Goal: Task Accomplishment & Management: Use online tool/utility

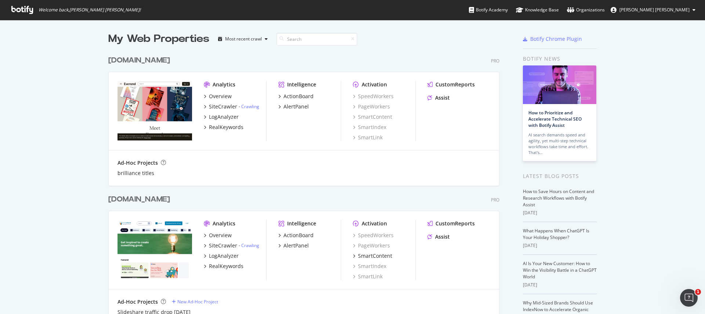
click at [32, 100] on div "My Web Properties Most recent crawl [DOMAIN_NAME] Pro Analytics Overview SiteCr…" at bounding box center [352, 257] width 705 height 475
click at [124, 198] on div "[DOMAIN_NAME]" at bounding box center [139, 199] width 62 height 11
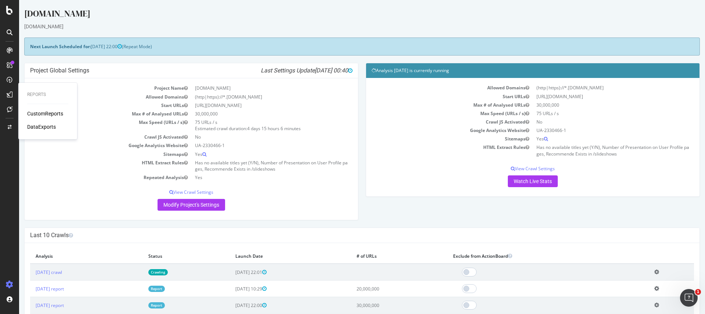
click at [29, 115] on div "CustomReports" at bounding box center [45, 113] width 36 height 7
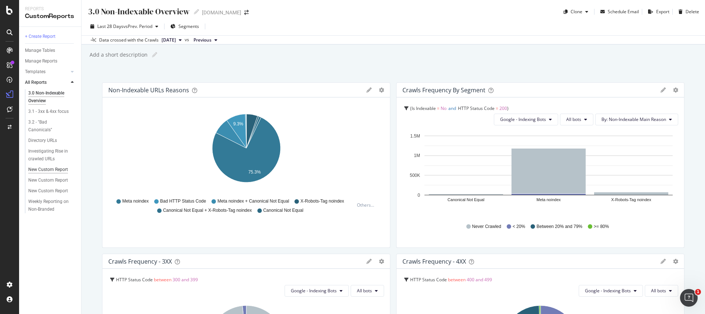
click at [37, 167] on div "New Custom Report" at bounding box center [48, 170] width 40 height 8
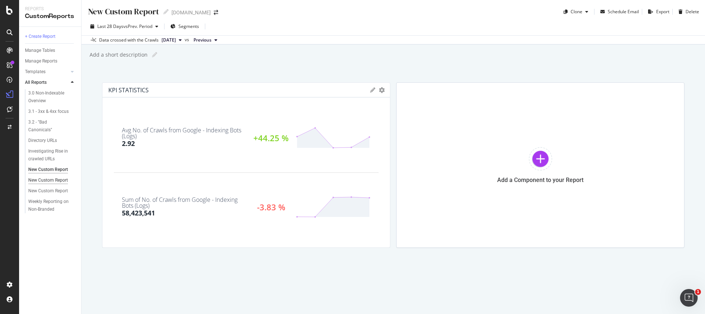
click at [35, 179] on div "New Custom Report" at bounding box center [48, 180] width 40 height 8
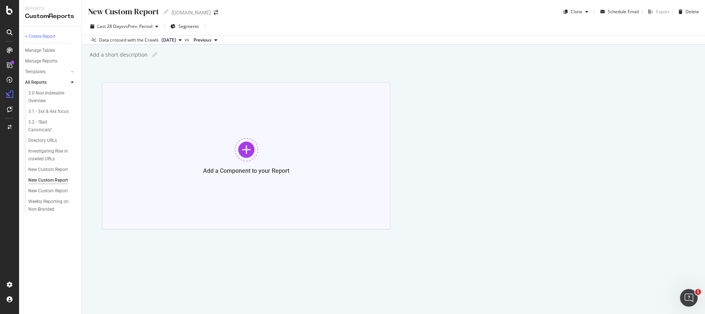
click at [243, 150] on div at bounding box center [247, 150] width 24 height 24
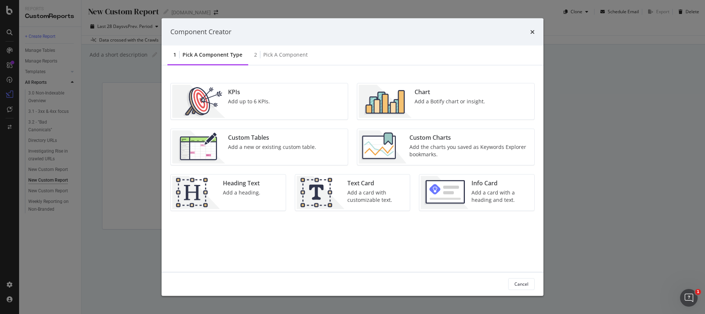
click at [403, 93] on img "modal" at bounding box center [385, 100] width 53 height 33
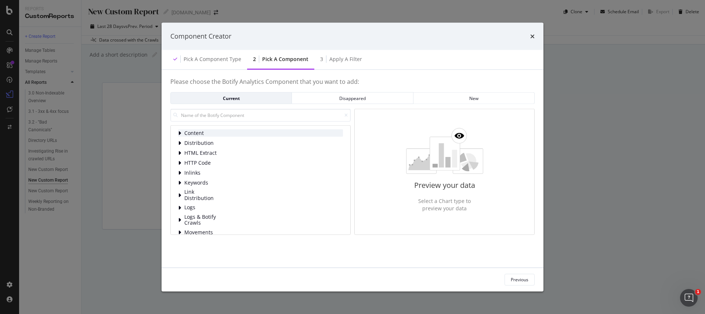
click at [179, 129] on div "modal" at bounding box center [180, 132] width 4 height 7
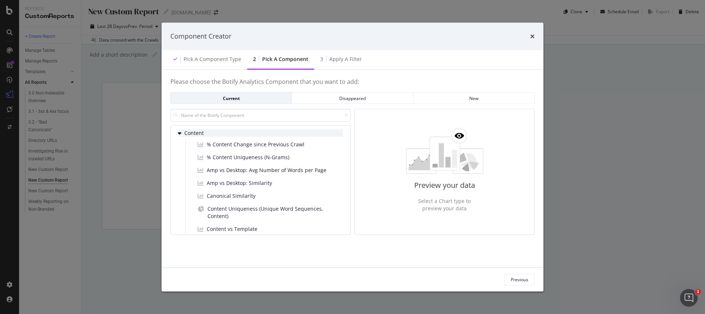
click at [178, 134] on icon "modal" at bounding box center [180, 133] width 4 height 6
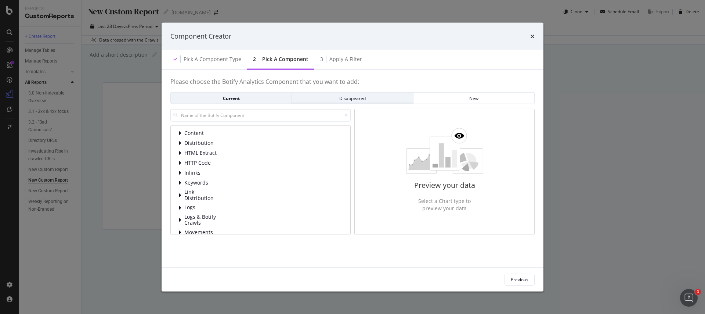
click at [351, 101] on div "Disappeared" at bounding box center [352, 98] width 109 height 6
click at [298, 99] on div "Disappeared" at bounding box center [352, 98] width 109 height 6
click at [271, 100] on div "Current" at bounding box center [231, 98] width 109 height 6
click at [194, 168] on span "Logs" at bounding box center [200, 170] width 33 height 6
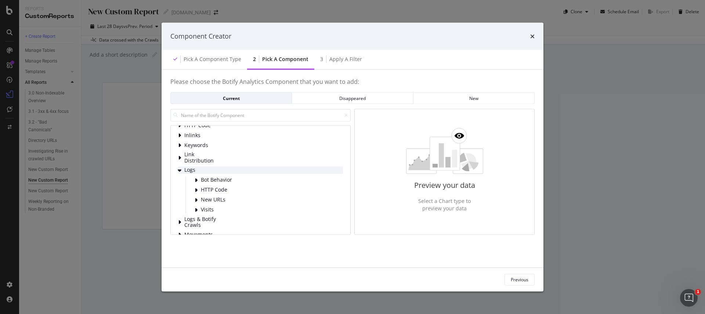
click at [194, 167] on span "Logs" at bounding box center [200, 170] width 33 height 6
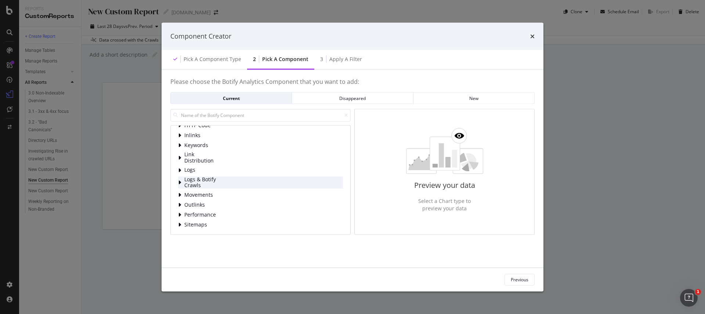
click at [192, 180] on span "Logs & Botify Crawls" at bounding box center [200, 182] width 33 height 12
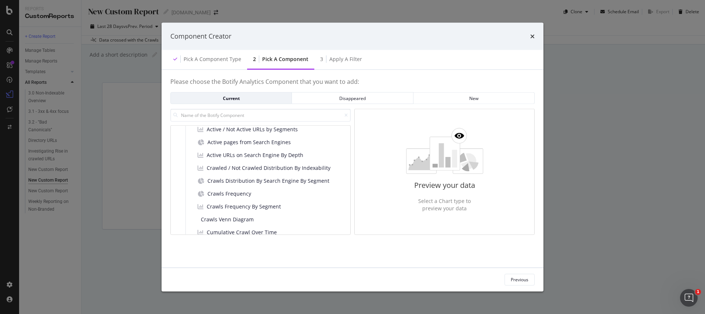
scroll to position [104, 0]
click at [205, 193] on div "Crawls Frequency" at bounding box center [225, 194] width 60 height 10
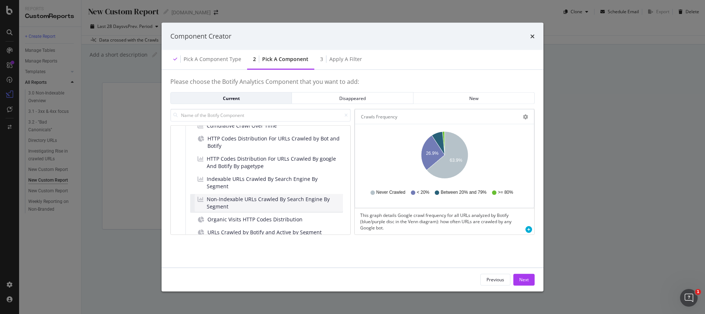
scroll to position [211, 0]
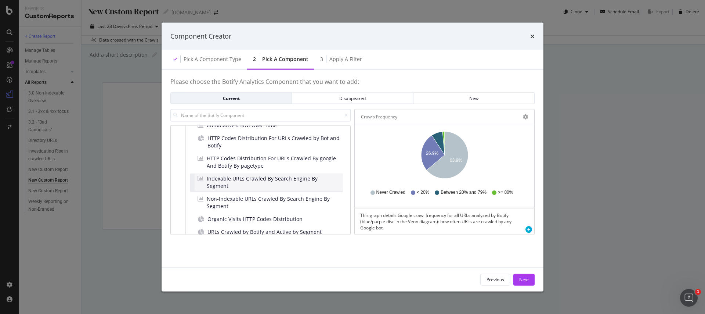
click at [226, 183] on div "Indexable URLs Crawled By Search Engine By Segment" at bounding box center [269, 182] width 148 height 18
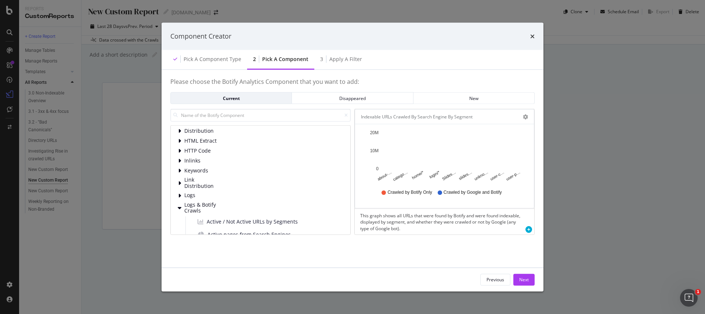
scroll to position [0, 0]
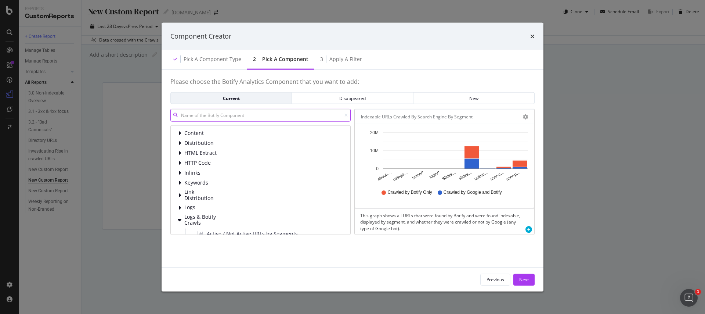
click at [212, 117] on input "modal" at bounding box center [260, 115] width 180 height 13
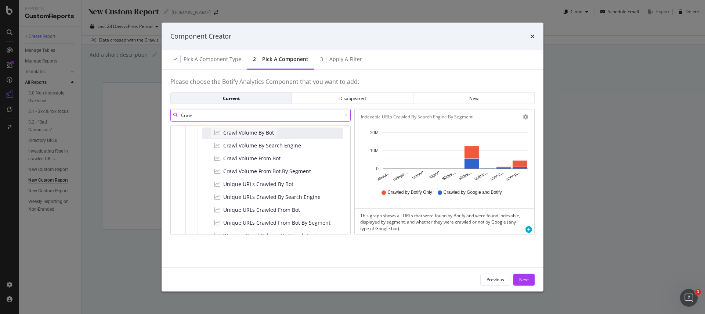
scroll to position [68, 0]
type input "Craw"
click at [231, 134] on span "Crawl Volume By Bot" at bounding box center [248, 131] width 51 height 7
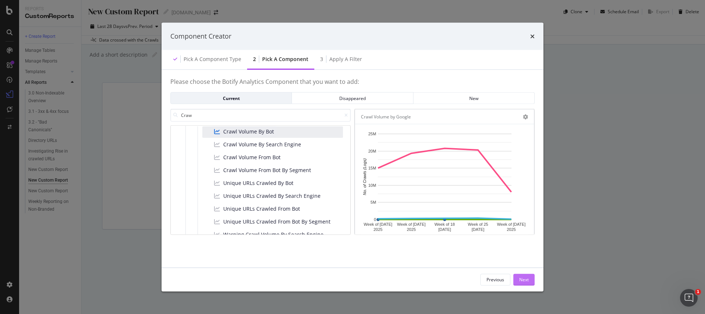
click at [526, 279] on div "Next" at bounding box center [524, 279] width 10 height 6
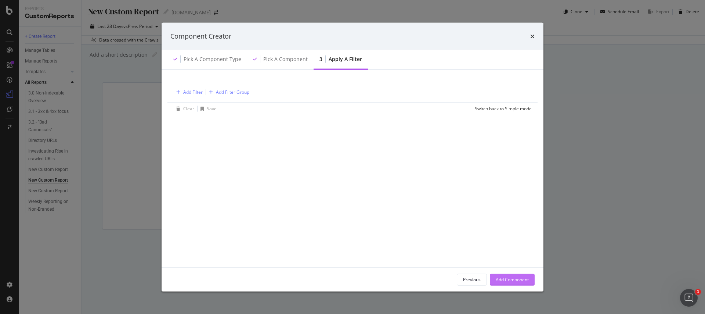
click at [526, 279] on div "Add Component" at bounding box center [512, 279] width 33 height 6
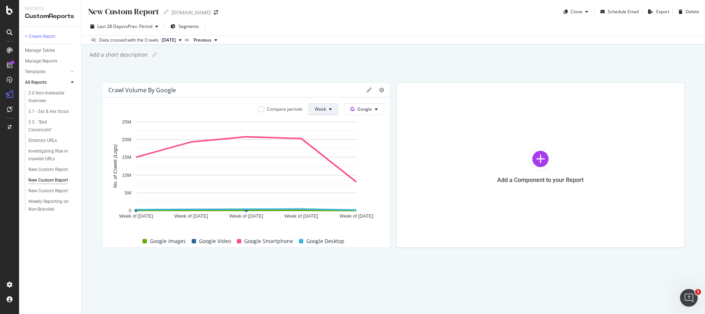
click at [322, 107] on span "Week" at bounding box center [320, 109] width 11 height 6
click at [320, 144] on div "Month" at bounding box center [321, 150] width 25 height 14
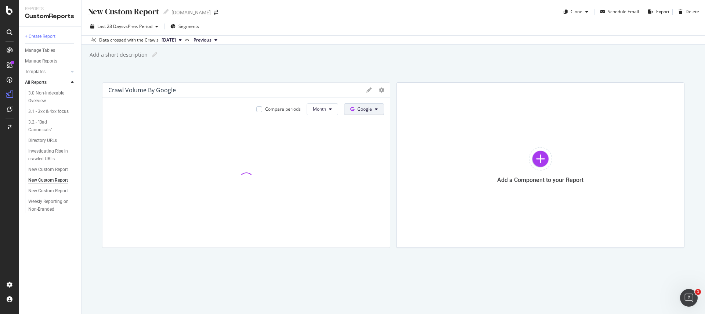
click at [364, 109] on span "Google" at bounding box center [364, 109] width 15 height 6
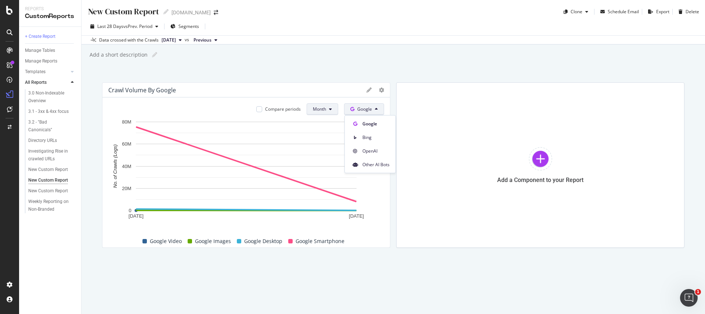
click at [319, 113] on button "Month" at bounding box center [323, 109] width 32 height 12
click at [317, 124] on span "Day" at bounding box center [320, 123] width 14 height 7
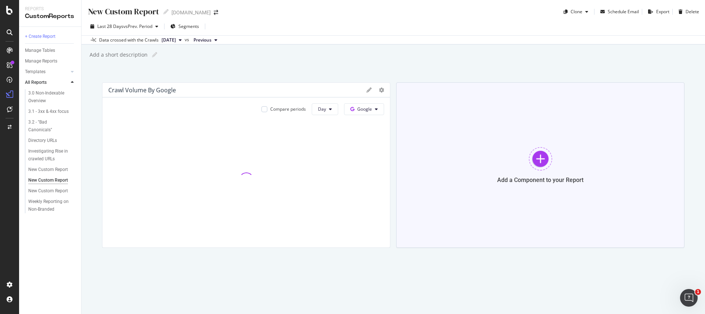
click at [529, 157] on div at bounding box center [541, 159] width 24 height 24
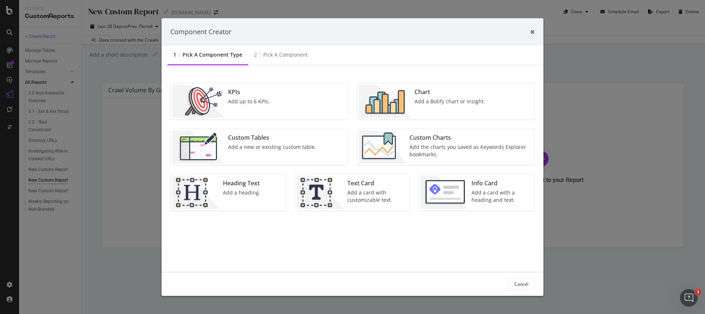
click at [439, 103] on div "Add a Botify chart or insight." at bounding box center [450, 100] width 71 height 7
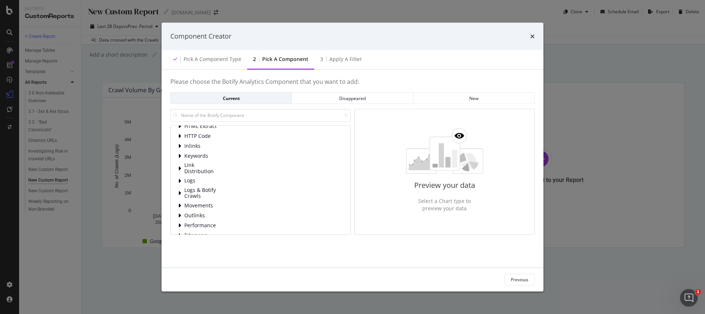
scroll to position [0, 0]
click at [197, 119] on input "modal" at bounding box center [260, 115] width 180 height 13
click at [148, 115] on div "Component Creator Pick a Component type 2 Pick a Component 3 Apply a Filter Ple…" at bounding box center [352, 157] width 705 height 314
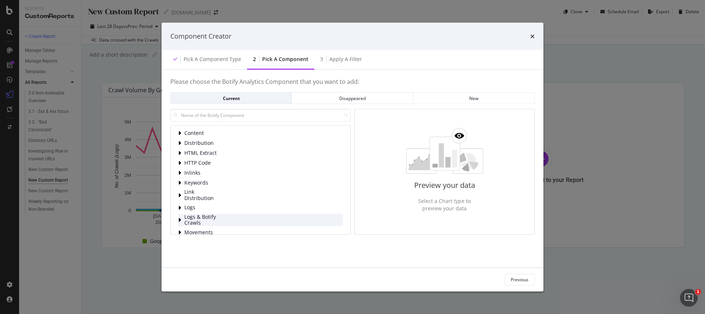
scroll to position [37, 0]
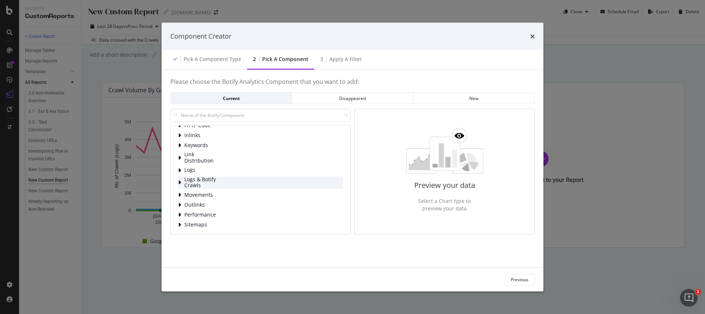
click at [181, 180] on div "modal" at bounding box center [180, 182] width 4 height 7
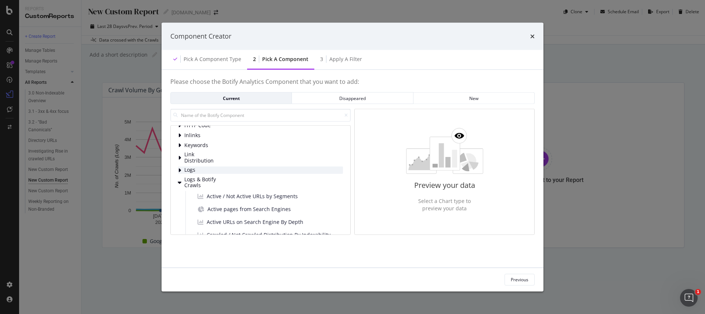
click at [180, 167] on icon "modal" at bounding box center [179, 170] width 3 height 6
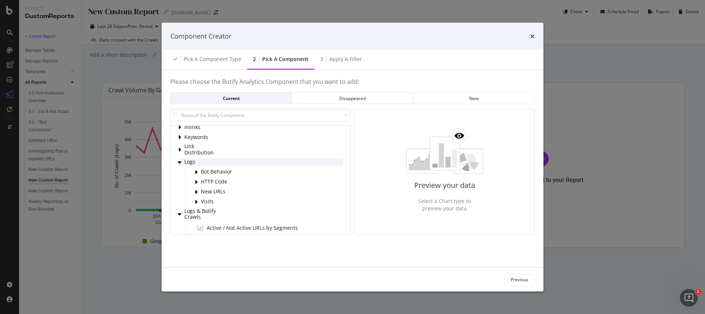
scroll to position [48, 0]
click at [196, 177] on icon "modal" at bounding box center [196, 179] width 3 height 6
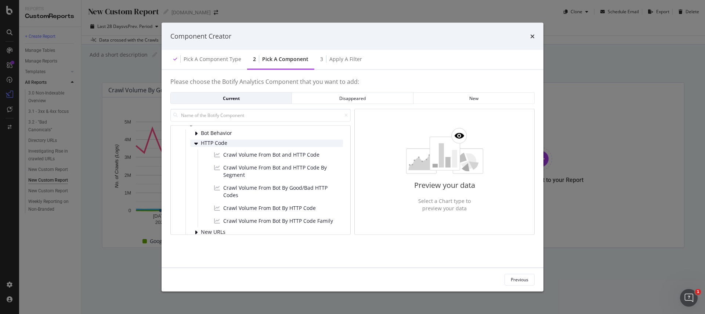
scroll to position [83, 0]
click at [234, 159] on span "Crawl Volume From Bot and HTTP Code" at bounding box center [271, 154] width 96 height 7
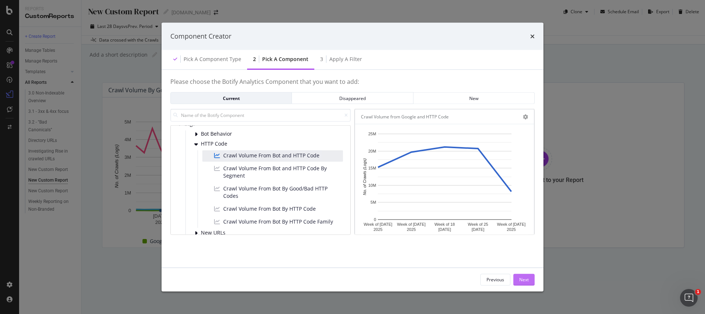
click at [530, 282] on button "Next" at bounding box center [523, 279] width 21 height 12
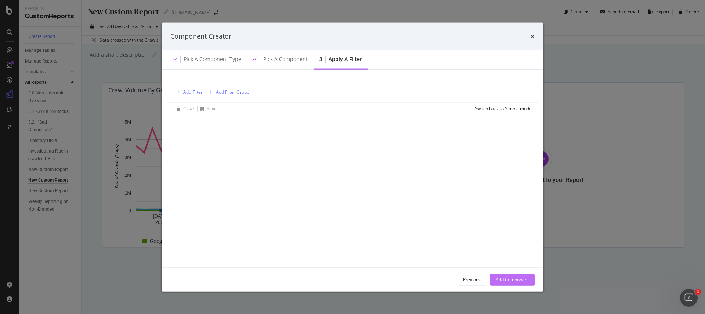
click at [530, 282] on button "Add Component" at bounding box center [512, 279] width 45 height 12
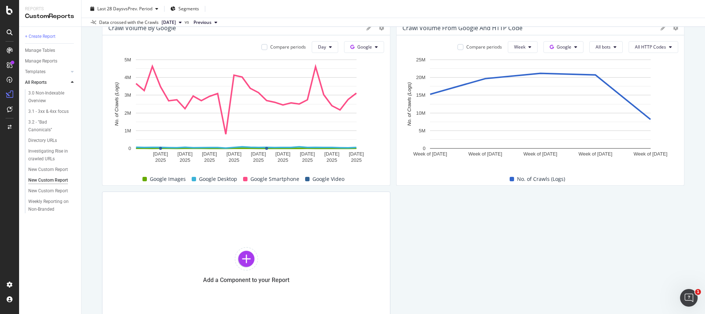
scroll to position [133, 0]
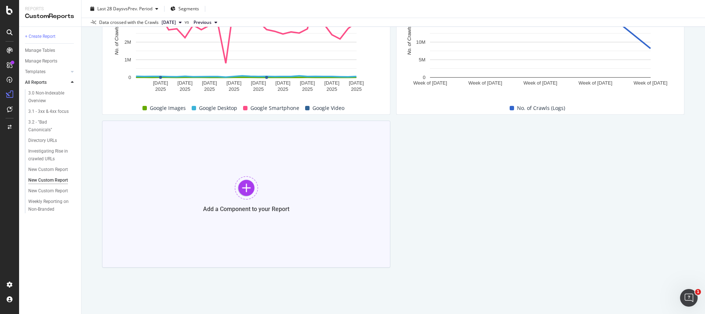
click at [238, 177] on div at bounding box center [247, 188] width 24 height 24
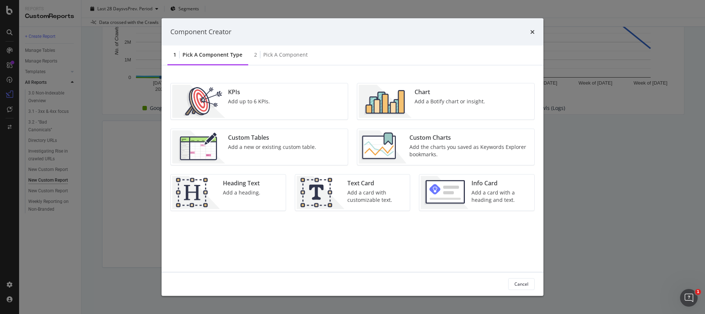
click at [231, 104] on div "Add up to 6 KPIs." at bounding box center [249, 100] width 42 height 7
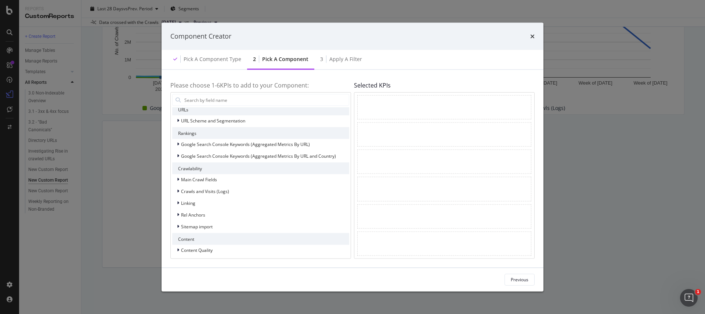
scroll to position [8, 0]
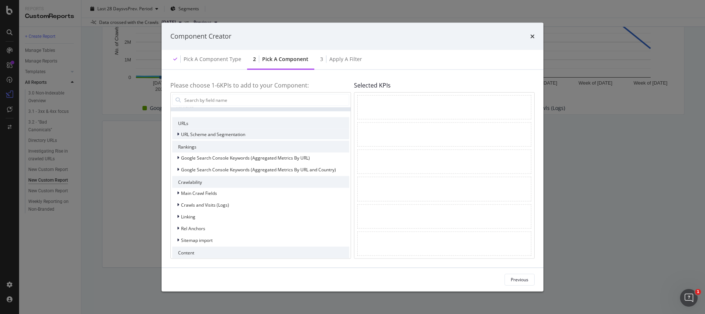
click at [175, 133] on div "URL Scheme and Segmentation" at bounding box center [208, 133] width 73 height 7
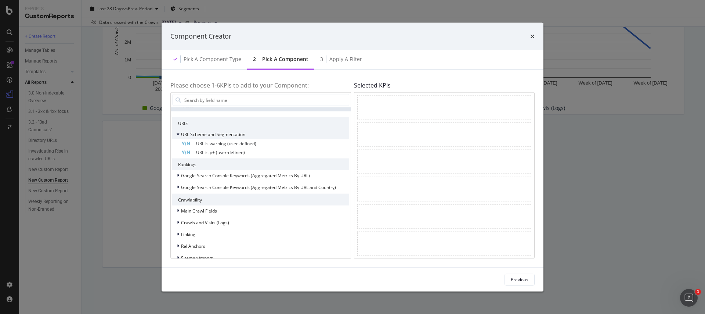
click at [176, 133] on div "URL Scheme and Segmentation" at bounding box center [208, 133] width 73 height 7
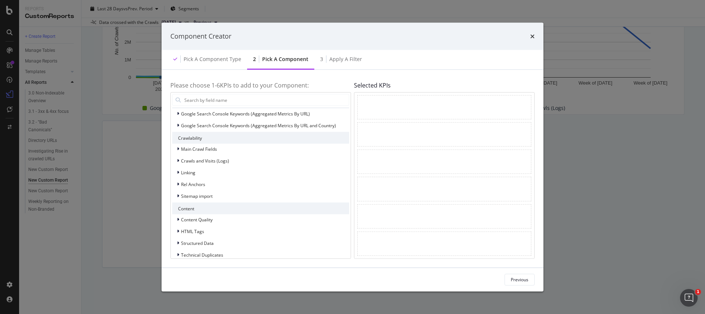
scroll to position [51, 0]
click at [180, 162] on div "modal" at bounding box center [179, 160] width 4 height 7
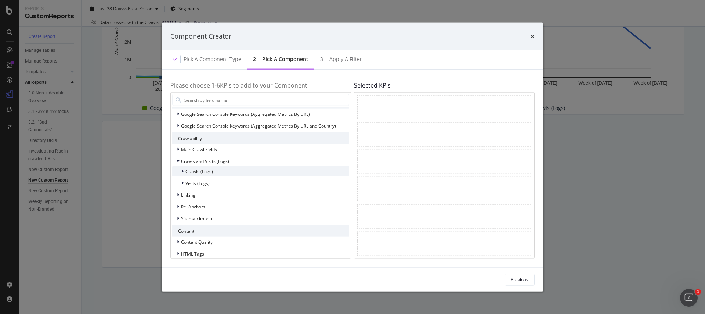
click at [181, 173] on div "modal" at bounding box center [183, 170] width 4 height 7
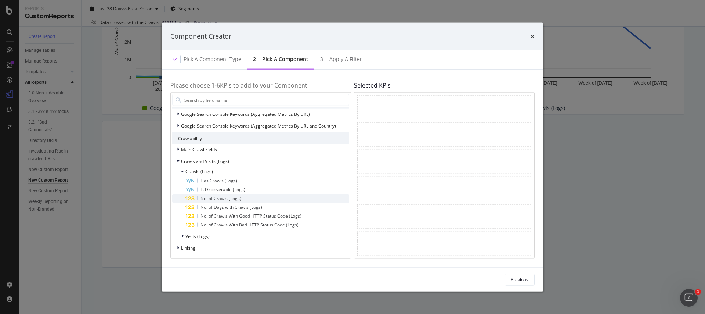
click at [184, 196] on div "No. of Crawls (Logs)" at bounding box center [260, 198] width 177 height 9
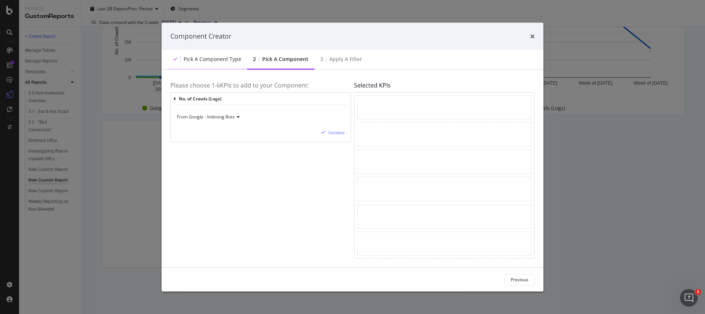
click at [201, 65] on div "Pick a Component type" at bounding box center [207, 59] width 80 height 20
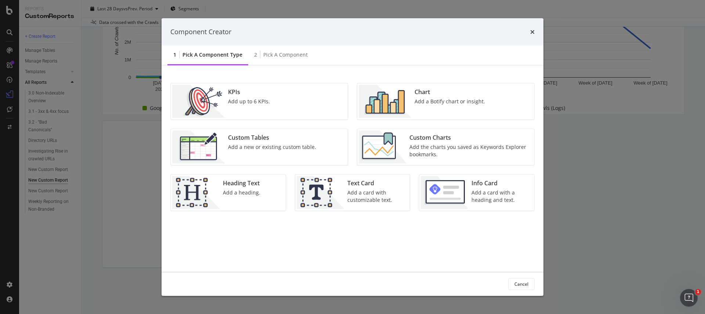
click at [403, 85] on img "modal" at bounding box center [385, 100] width 53 height 33
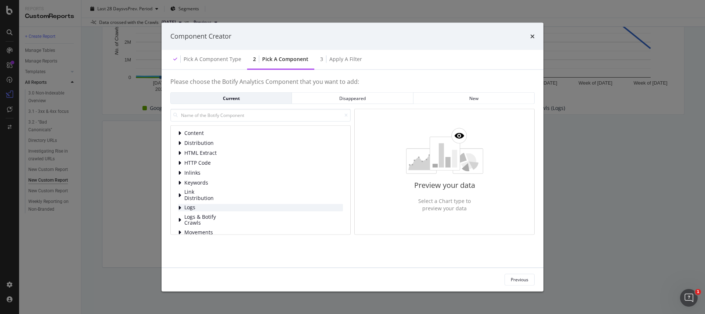
click at [181, 203] on div "modal" at bounding box center [180, 206] width 4 height 7
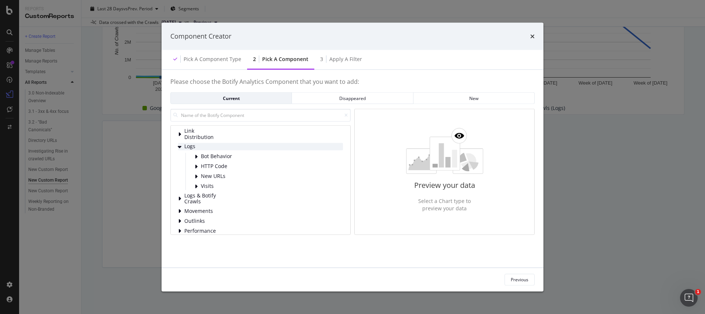
scroll to position [77, 0]
click at [199, 149] on div "HTTP Code" at bounding box center [266, 149] width 153 height 7
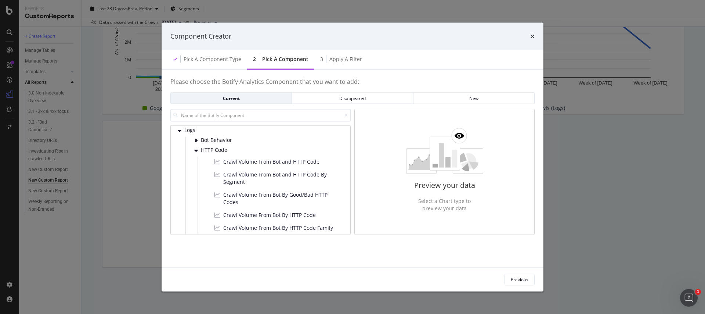
click at [228, 189] on div "Crawl Volume From Bot and HTTP Code Crawl Volume From Bot and HTTP Code By Segm…" at bounding box center [270, 194] width 145 height 77
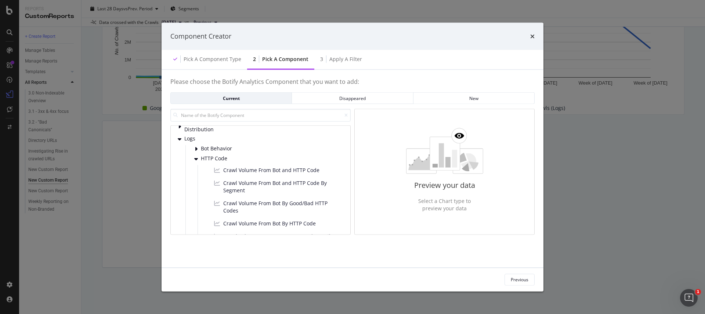
scroll to position [67, 0]
click at [214, 118] on input "modal" at bounding box center [260, 115] width 180 height 13
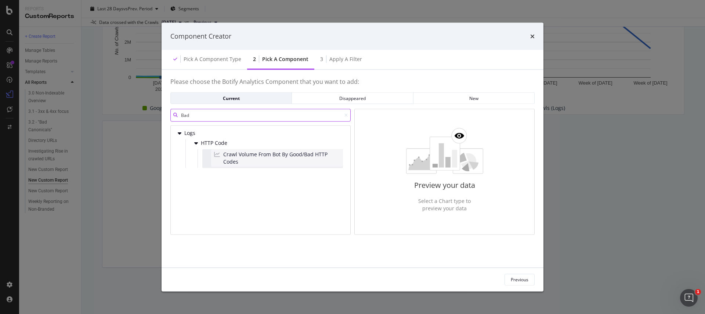
type input "Bad"
click at [245, 154] on span "Crawl Volume From Bot By Good/Bad HTTP Codes" at bounding box center [281, 158] width 117 height 15
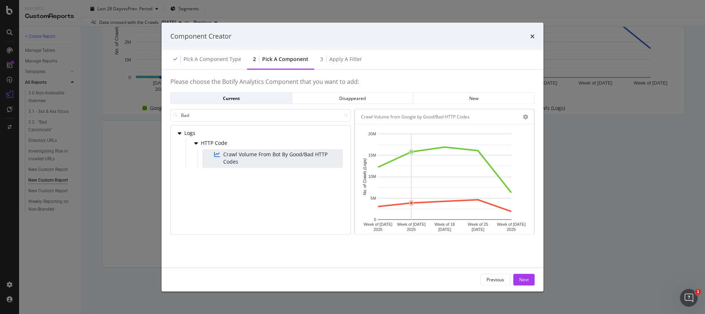
click at [415, 193] on rect "A chart." at bounding box center [445, 177] width 134 height 86
click at [529, 113] on div "Crawl Volume from Google by Good/Bad HTTP Codes" at bounding box center [444, 116] width 179 height 15
click at [527, 114] on icon "modal" at bounding box center [525, 116] width 5 height 5
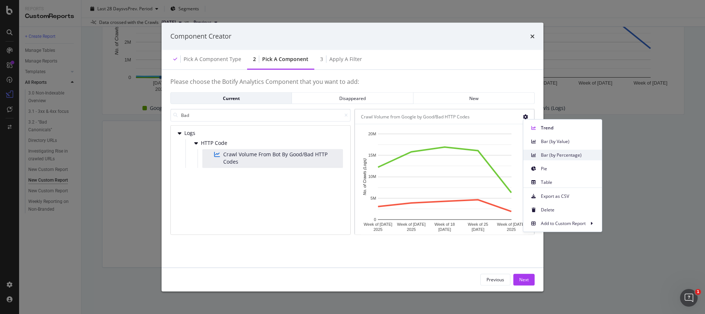
click at [531, 154] on icon at bounding box center [533, 155] width 4 height 4
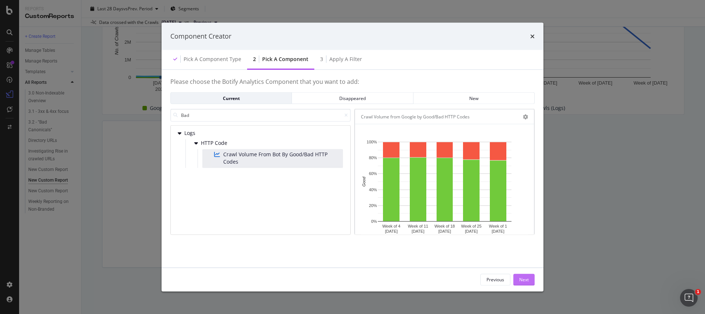
click at [526, 277] on div "Next" at bounding box center [524, 279] width 10 height 6
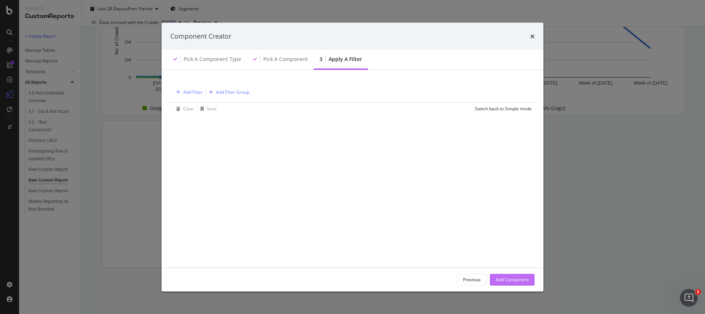
click at [526, 277] on div "Add Component" at bounding box center [512, 279] width 33 height 6
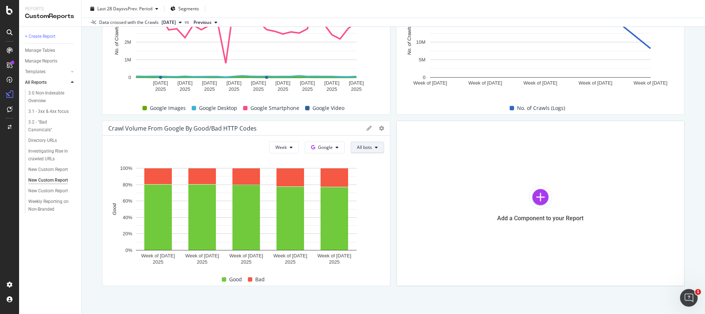
click at [371, 147] on span "All bots" at bounding box center [364, 147] width 15 height 6
click at [529, 203] on div at bounding box center [541, 197] width 24 height 24
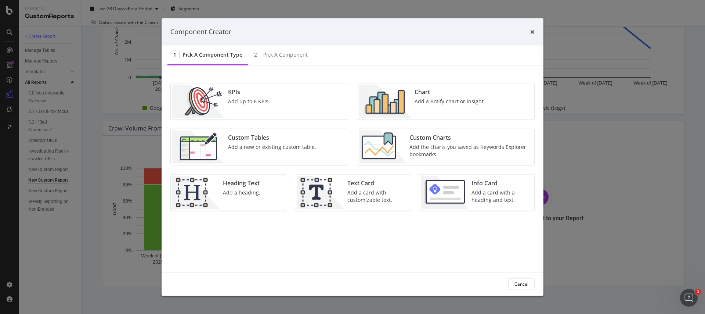
click at [433, 97] on div "Add a Botify chart or insight." at bounding box center [450, 100] width 71 height 7
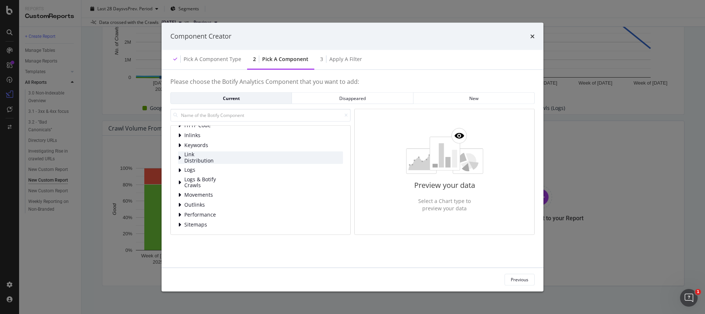
scroll to position [37, 0]
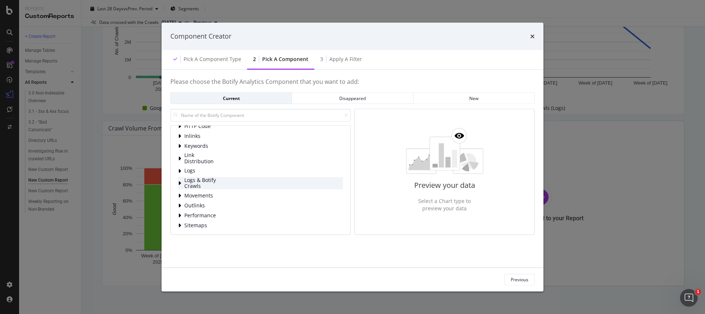
click at [192, 177] on span "Logs & Botify Crawls" at bounding box center [200, 183] width 33 height 12
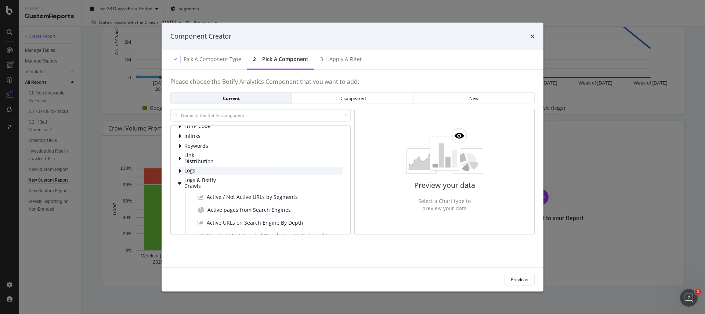
click at [190, 170] on span "Logs" at bounding box center [200, 170] width 33 height 6
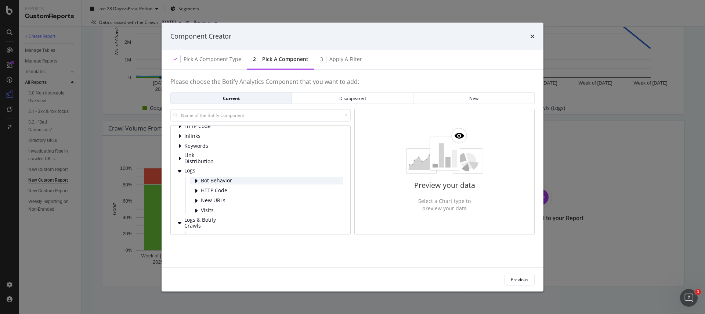
click at [194, 180] on div "Bot Behavior" at bounding box center [266, 180] width 153 height 7
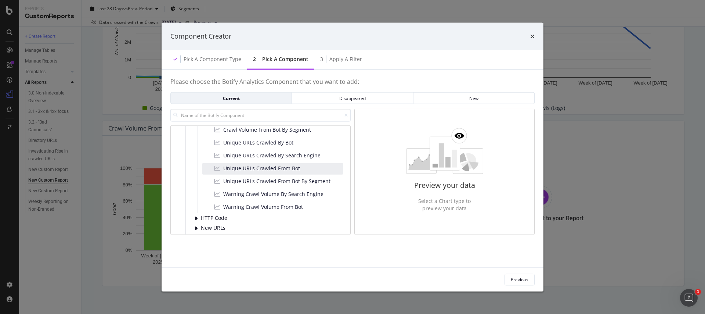
scroll to position [138, 0]
click at [247, 203] on span "Warning Crawl Volume From Bot" at bounding box center [263, 205] width 80 height 7
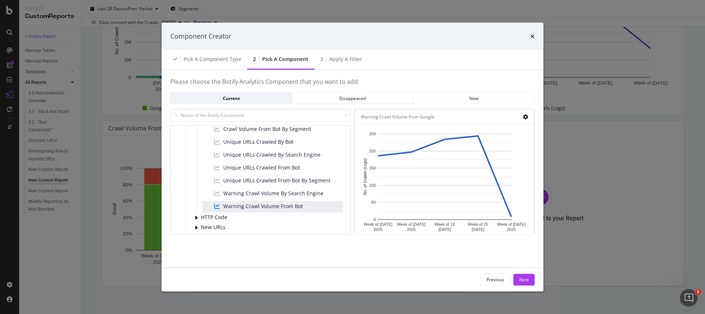
click at [524, 116] on icon "modal" at bounding box center [525, 116] width 5 height 5
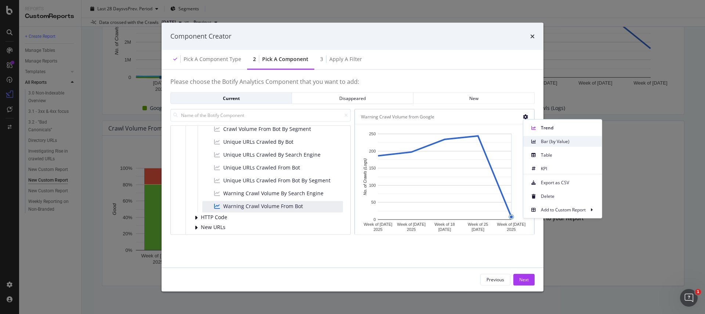
click at [543, 146] on div "Bar (by Value)" at bounding box center [562, 141] width 79 height 11
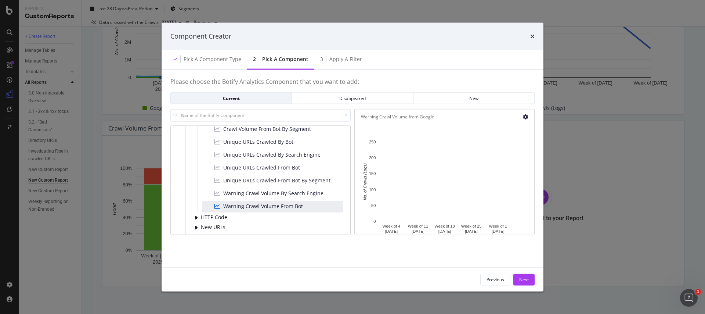
click at [527, 117] on icon "modal" at bounding box center [525, 116] width 5 height 5
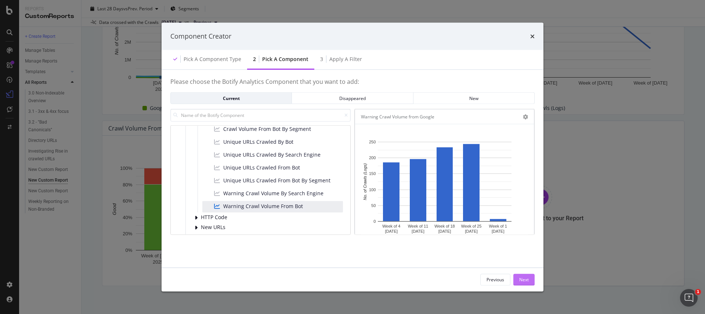
click at [526, 277] on div "Next" at bounding box center [524, 279] width 10 height 6
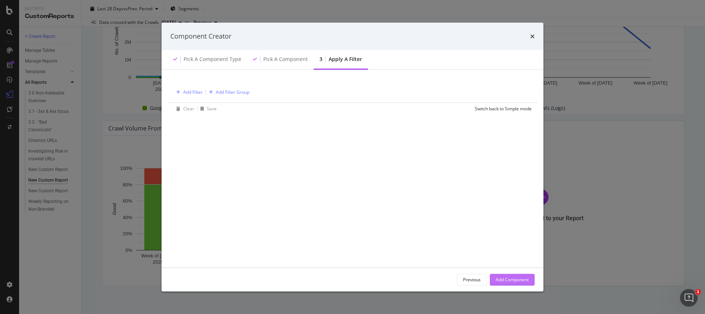
click at [524, 278] on div "Add Component" at bounding box center [512, 279] width 33 height 6
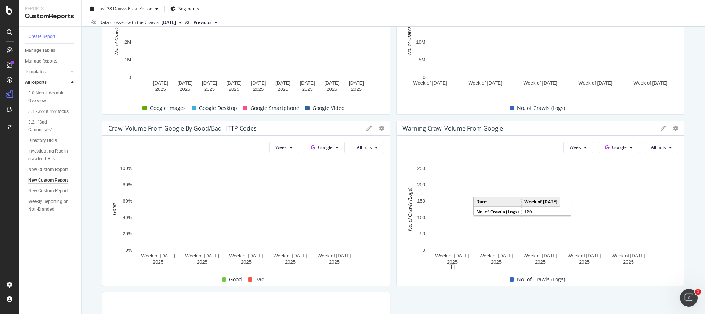
scroll to position [0, 0]
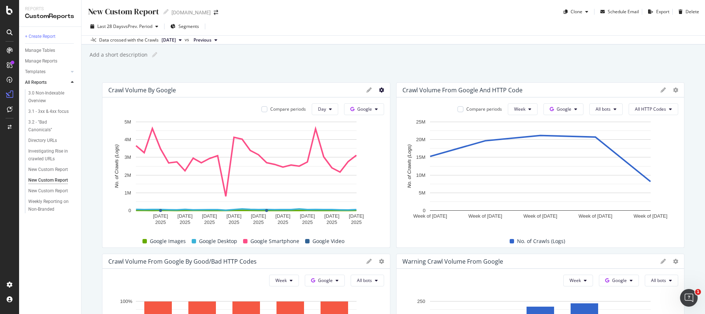
click at [381, 89] on icon at bounding box center [381, 89] width 5 height 5
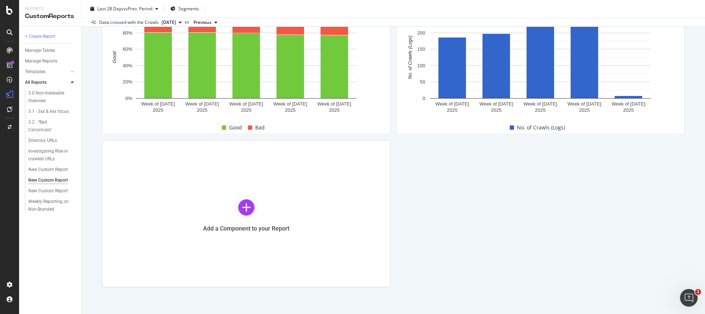
scroll to position [304, 0]
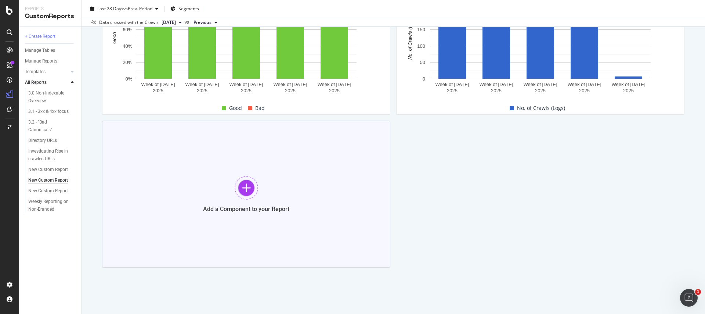
click at [248, 189] on div at bounding box center [247, 188] width 24 height 24
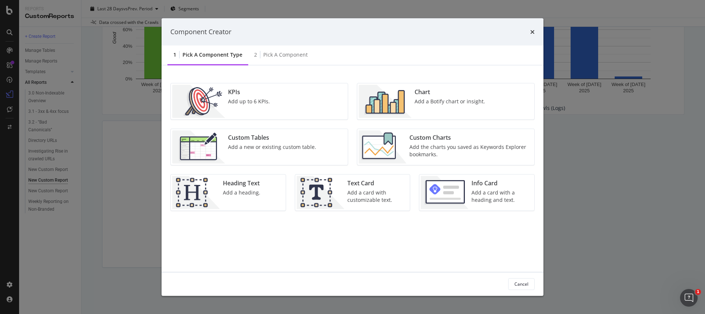
click at [394, 94] on img "modal" at bounding box center [385, 100] width 53 height 33
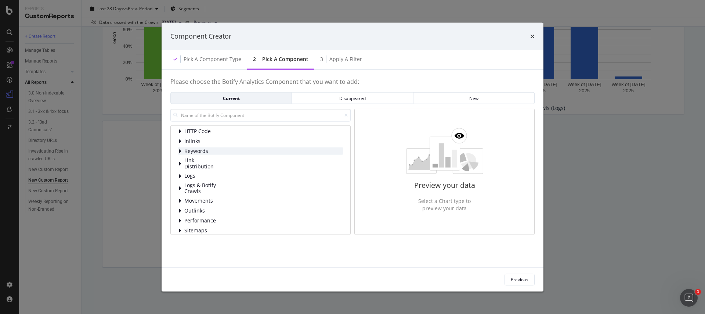
scroll to position [37, 0]
click at [182, 204] on div "modal" at bounding box center [180, 204] width 4 height 7
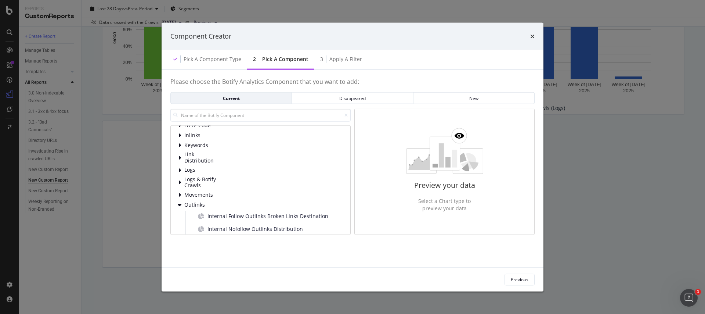
click at [185, 189] on div "Content Distribution HTML Extract HTTP Code Inlinks Keywords Link Distribution …" at bounding box center [260, 186] width 165 height 188
click at [183, 193] on div "Movements" at bounding box center [260, 194] width 165 height 7
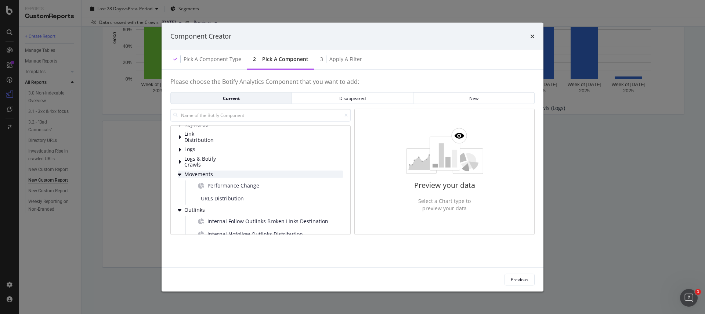
scroll to position [59, 0]
click at [214, 187] on span "Performance Change" at bounding box center [234, 184] width 52 height 7
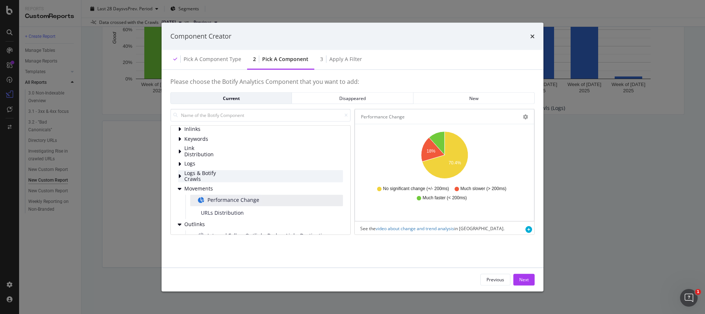
scroll to position [43, 0]
click at [213, 203] on span "Performance Change" at bounding box center [234, 200] width 52 height 7
click at [181, 168] on div "Content Distribution HTML Extract HTTP Code Inlinks Keywords Link Distribution …" at bounding box center [260, 192] width 165 height 213
click at [181, 165] on div "modal" at bounding box center [180, 164] width 4 height 7
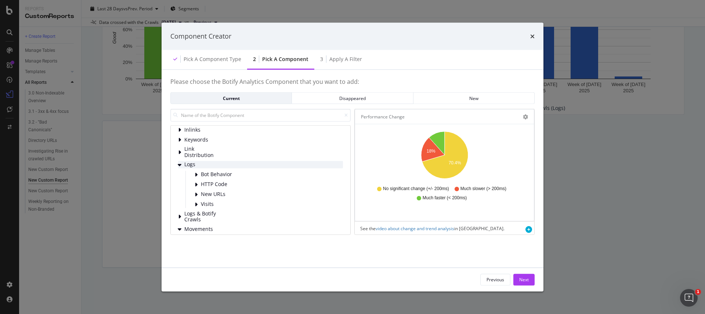
click at [181, 166] on div "modal" at bounding box center [180, 164] width 4 height 7
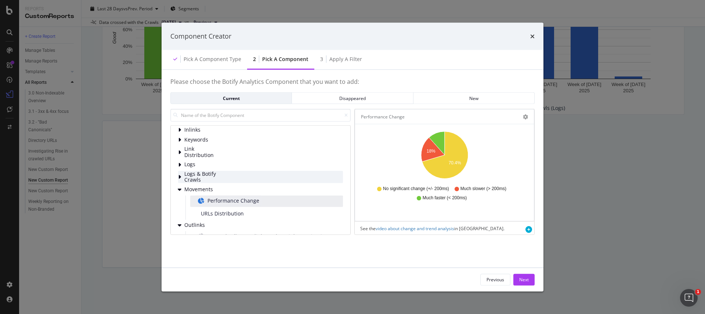
click at [181, 174] on div "modal" at bounding box center [180, 176] width 4 height 7
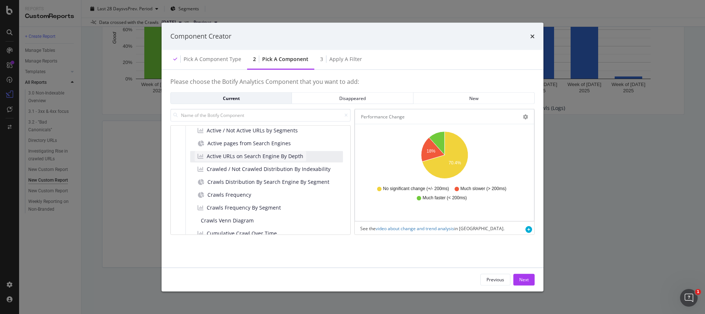
scroll to position [104, 0]
click at [214, 158] on span "Active URLs on Search Engine By Depth" at bounding box center [255, 155] width 97 height 7
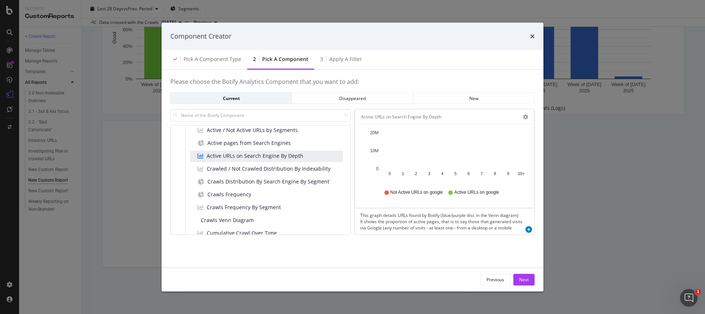
click at [530, 231] on icon "modal" at bounding box center [529, 229] width 7 height 7
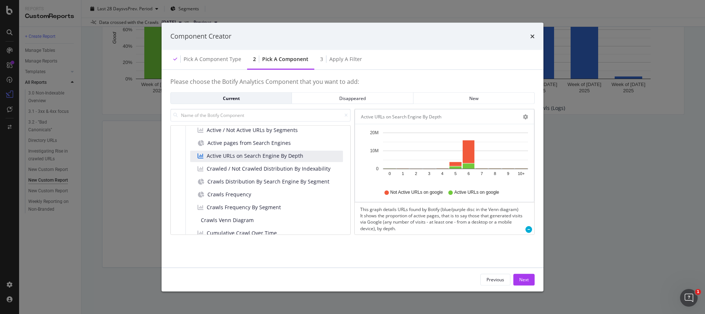
click at [529, 116] on div "Active URLs on Search Engine By Depth Bar (by Value) Bar (by Percentage) Table …" at bounding box center [444, 116] width 179 height 15
click at [524, 115] on icon "gear" at bounding box center [525, 116] width 5 height 5
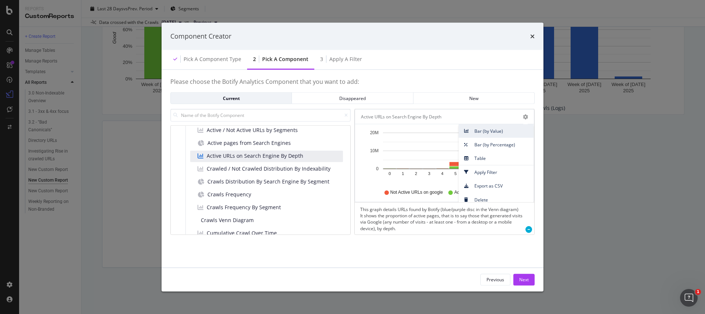
click at [493, 133] on span "Bar (by Value)" at bounding box center [496, 131] width 75 height 10
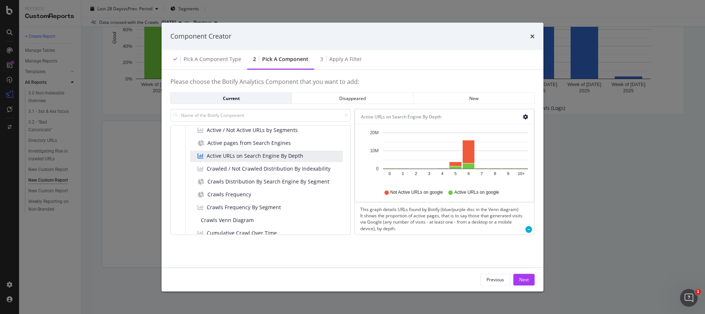
click at [524, 117] on icon "gear" at bounding box center [525, 116] width 5 height 5
click at [468, 268] on div "Previous Next" at bounding box center [353, 279] width 382 height 24
click at [516, 274] on button "Next" at bounding box center [523, 279] width 21 height 12
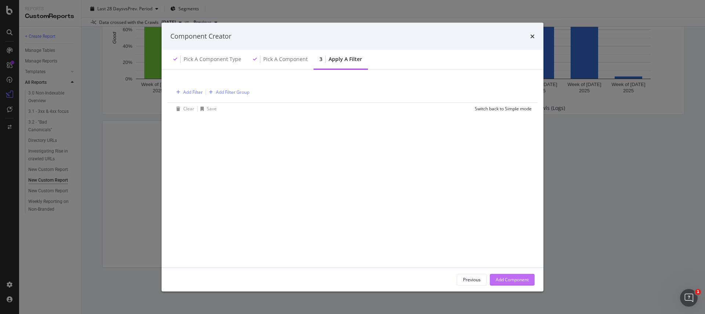
click at [516, 274] on div "Add Component" at bounding box center [512, 279] width 33 height 11
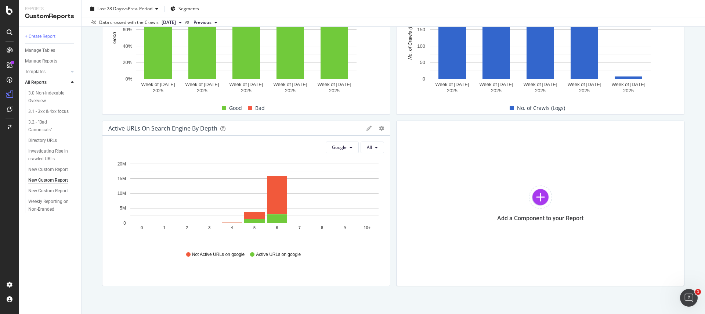
click at [290, 254] on span "Active URLs on google" at bounding box center [278, 254] width 45 height 6
click at [373, 150] on button "All" at bounding box center [373, 147] width 24 height 12
click at [373, 176] on span "Indexable" at bounding box center [382, 175] width 30 height 7
click at [580, 216] on div "Add a Component to your Report" at bounding box center [540, 218] width 86 height 7
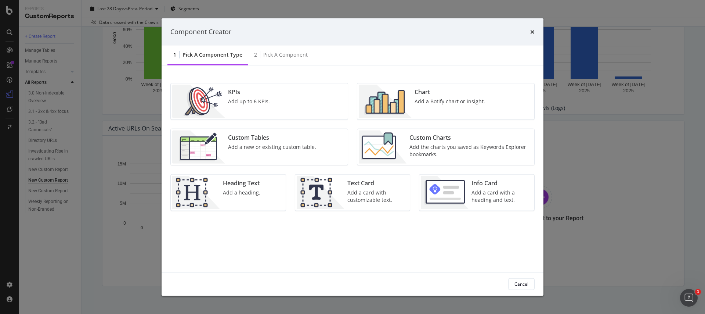
click at [403, 114] on img "modal" at bounding box center [385, 100] width 53 height 33
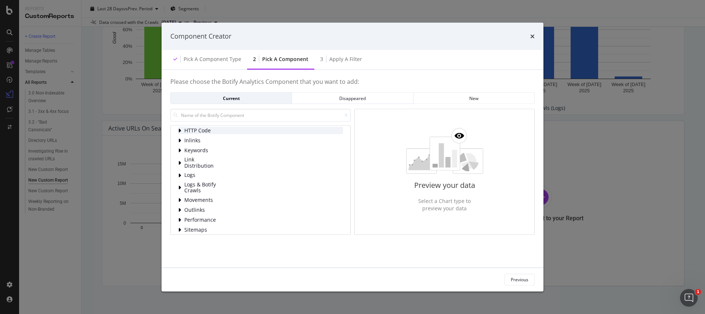
scroll to position [37, 0]
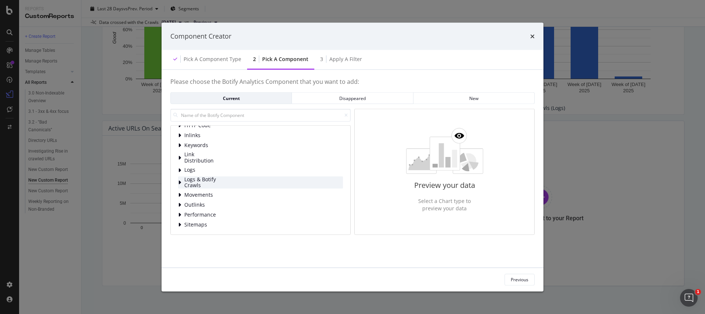
click at [182, 180] on div "modal" at bounding box center [180, 182] width 4 height 7
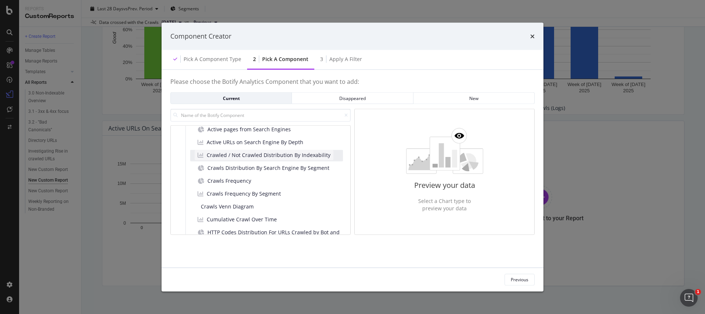
scroll to position [118, 0]
click at [214, 155] on span "Crawled / Not Crawled Distribution By Indexability" at bounding box center [269, 154] width 124 height 7
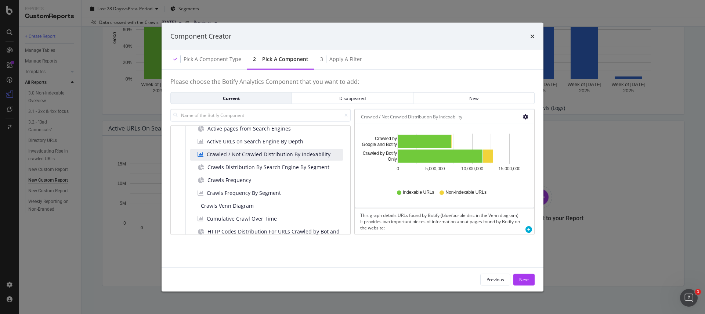
click at [526, 118] on icon "gear" at bounding box center [525, 116] width 5 height 5
click at [424, 246] on div "Please choose the Botify Analytics Component that you want to add: Current Disa…" at bounding box center [352, 168] width 364 height 180
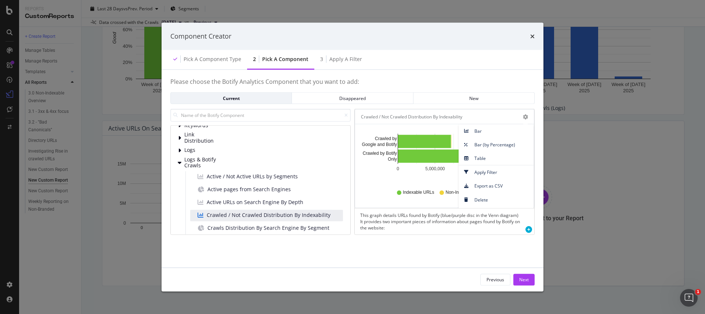
scroll to position [55, 0]
click at [185, 151] on span "Logs" at bounding box center [200, 152] width 33 height 6
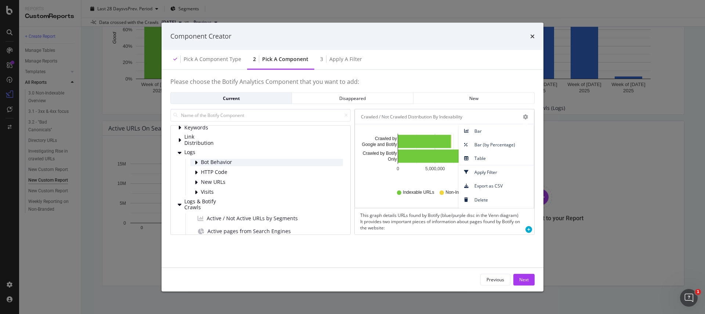
click at [198, 161] on div "modal" at bounding box center [197, 161] width 4 height 7
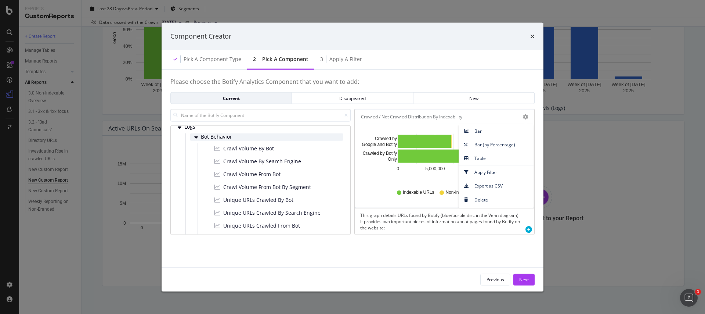
scroll to position [82, 0]
click at [197, 132] on icon "modal" at bounding box center [196, 135] width 4 height 6
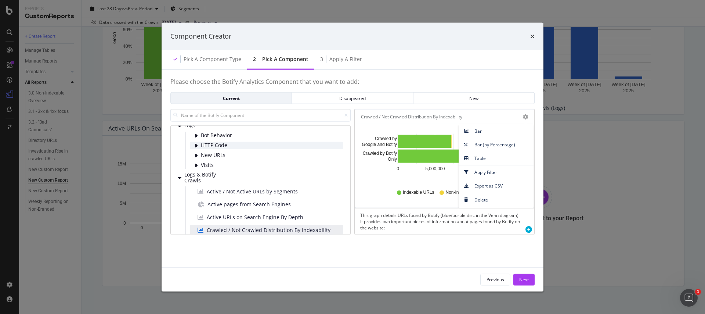
click at [199, 146] on div "HTTP Code" at bounding box center [266, 144] width 153 height 7
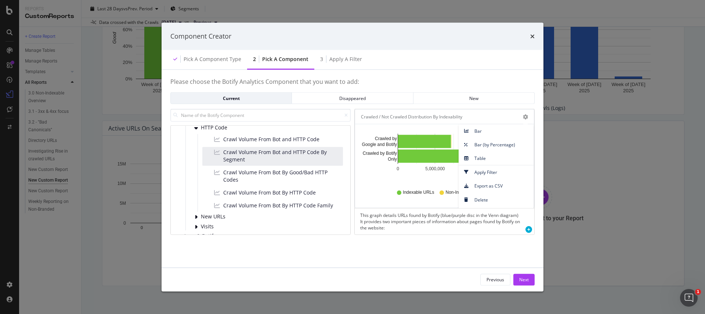
scroll to position [105, 0]
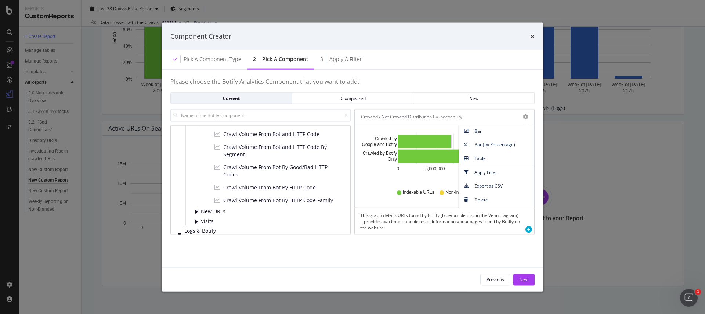
click at [201, 206] on div "Crawl Volume From Bot and HTTP Code Crawl Volume From Bot and HTTP Code By Segm…" at bounding box center [270, 167] width 145 height 77
click at [200, 209] on div "New URLs" at bounding box center [266, 211] width 153 height 7
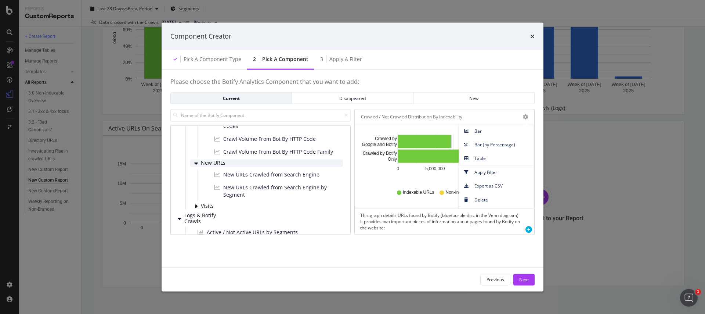
scroll to position [153, 0]
click at [515, 278] on button "Next" at bounding box center [523, 279] width 21 height 12
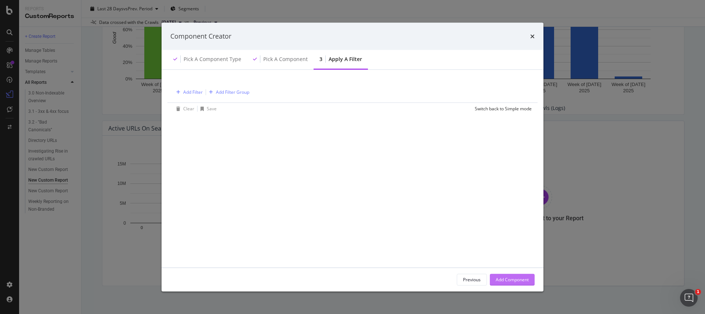
click at [515, 278] on div "Add Component" at bounding box center [512, 279] width 33 height 6
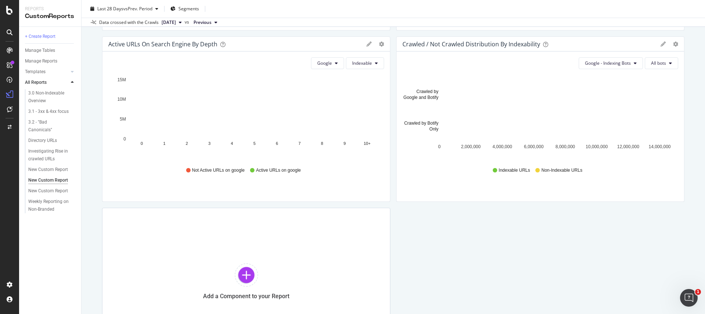
scroll to position [404, 0]
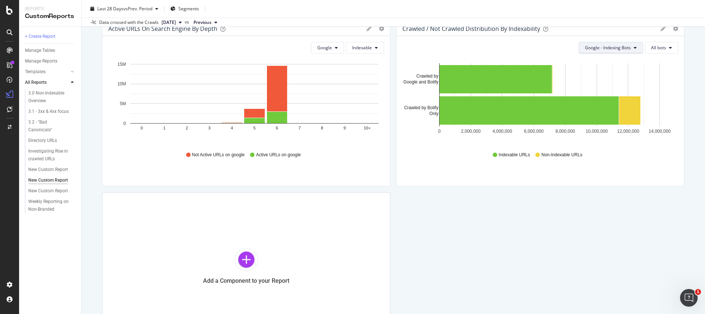
click at [631, 47] on button "Google - Indexing Bots" at bounding box center [611, 48] width 64 height 12
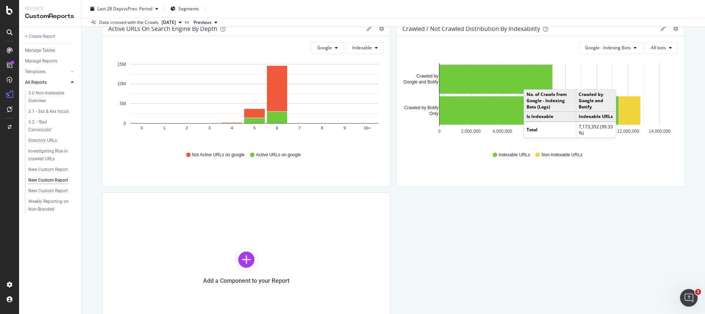
click at [531, 82] on rect "A chart." at bounding box center [496, 79] width 112 height 28
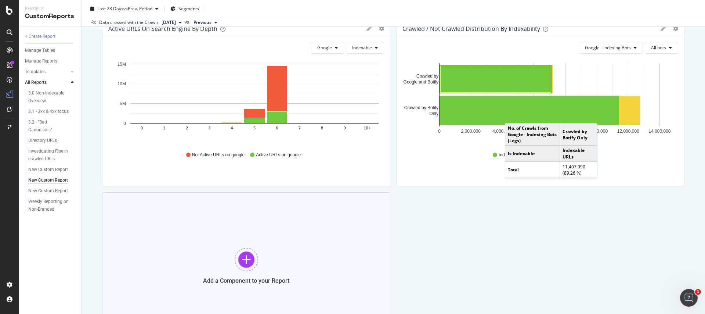
click at [264, 259] on div "Add a Component to your Report" at bounding box center [246, 265] width 288 height 147
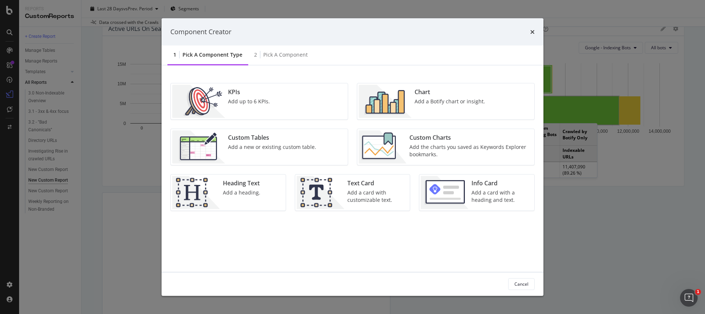
click at [421, 93] on div "Chart" at bounding box center [450, 91] width 71 height 8
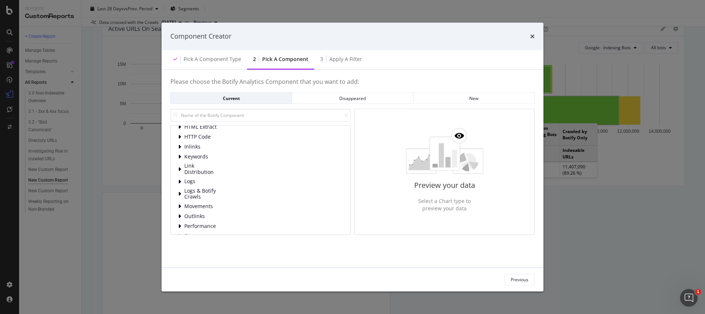
scroll to position [35, 0]
click at [200, 186] on span "Logs & Botify Crawls" at bounding box center [200, 185] width 33 height 12
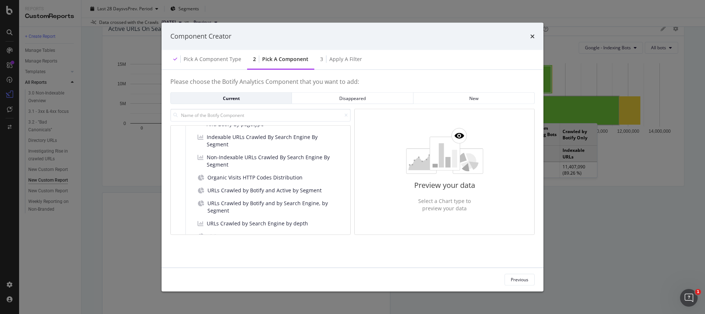
scroll to position [258, 0]
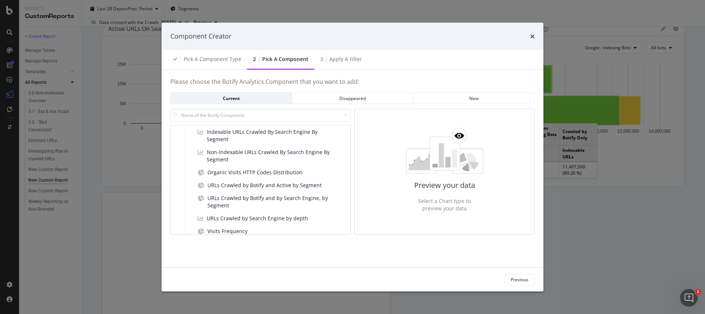
click at [566, 201] on div "Component Creator Pick a Component type 2 Pick a Component 3 Apply a Filter Ple…" at bounding box center [352, 157] width 705 height 314
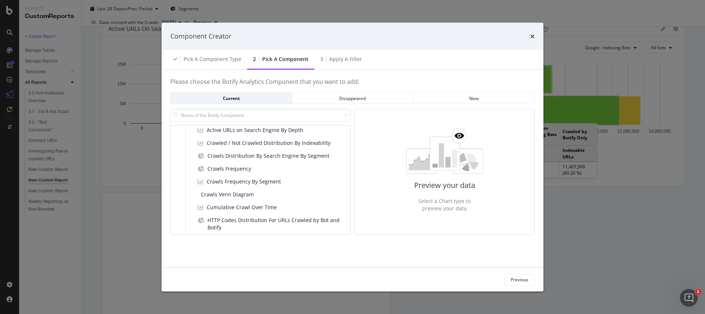
scroll to position [0, 0]
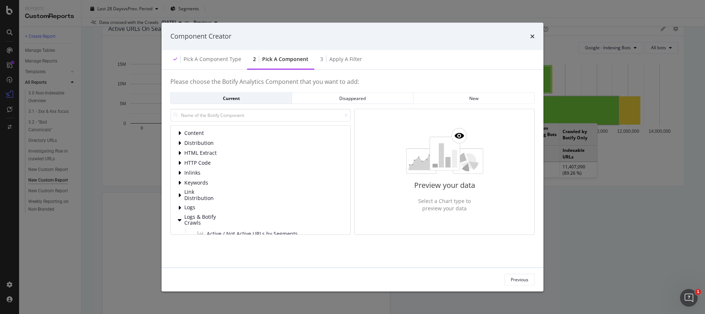
click at [188, 216] on span "Logs & Botify Crawls" at bounding box center [200, 219] width 33 height 12
click at [188, 207] on span "Logs" at bounding box center [200, 207] width 33 height 6
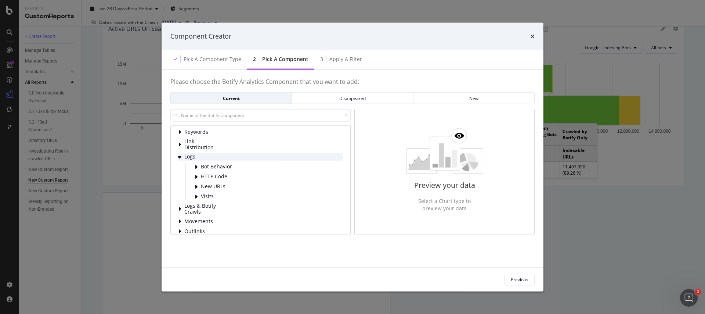
scroll to position [53, 0]
click at [197, 162] on icon "modal" at bounding box center [196, 164] width 3 height 6
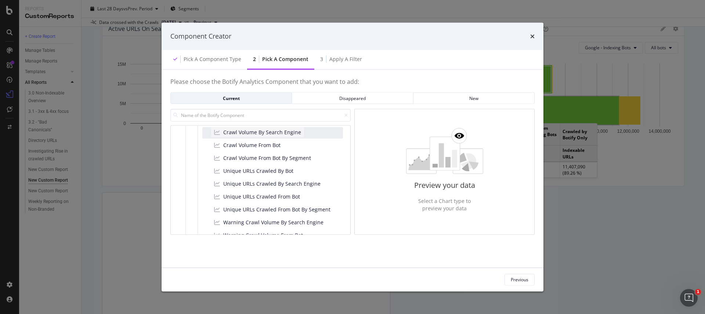
scroll to position [109, 0]
click at [251, 169] on span "Unique URLs Crawled By Bot" at bounding box center [258, 170] width 70 height 7
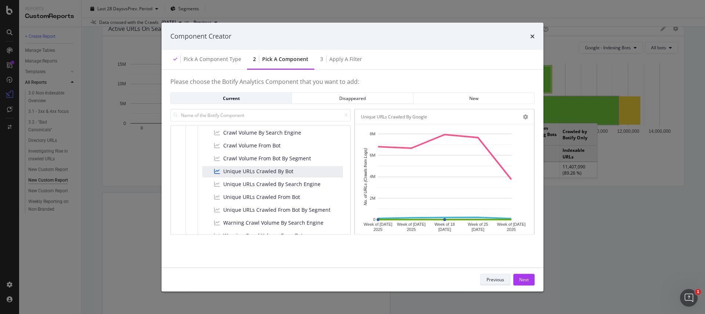
click at [498, 280] on div "Previous" at bounding box center [496, 279] width 18 height 6
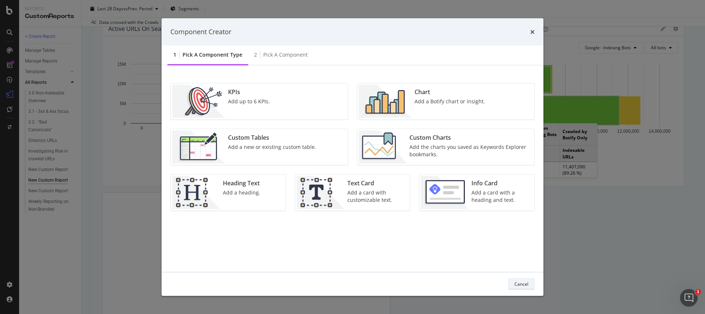
click at [517, 283] on div "Cancel" at bounding box center [522, 284] width 14 height 6
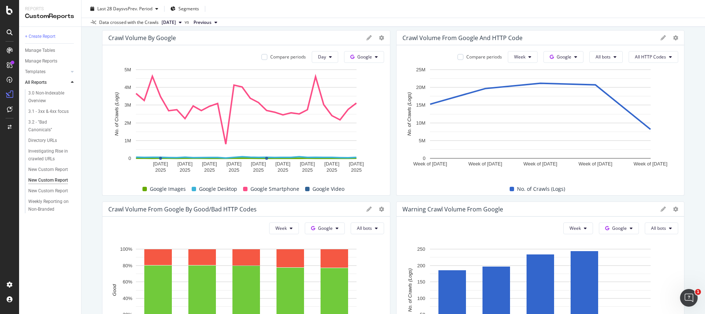
scroll to position [49, 0]
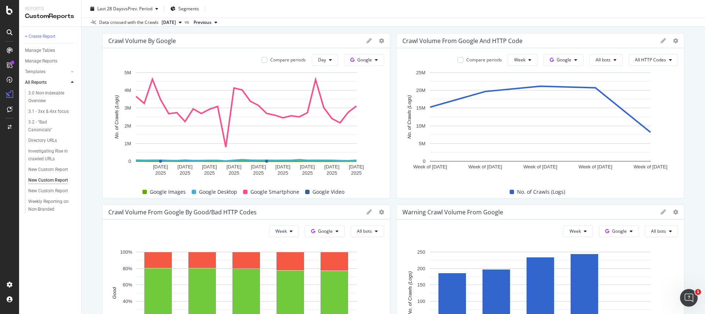
click at [627, 68] on div "Compare periods Week Google All bots All HTTP Codes Week of [DATE] Week of [DAT…" at bounding box center [541, 123] width 288 height 150
click at [643, 61] on span "All HTTP Codes" at bounding box center [650, 60] width 31 height 6
click at [642, 88] on span "Good HTTP Codes" at bounding box center [654, 88] width 37 height 7
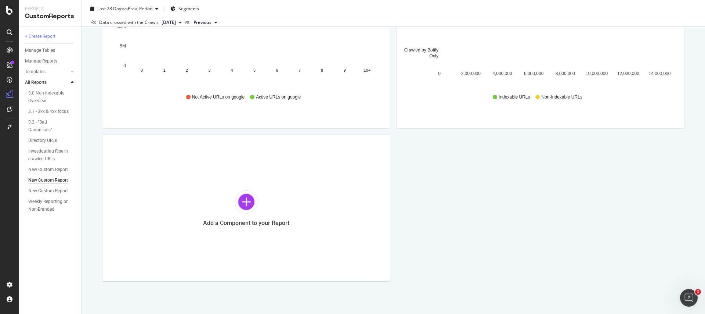
scroll to position [475, 0]
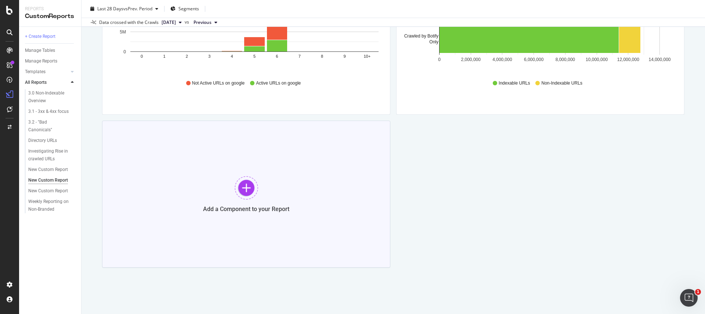
click at [328, 184] on div "Add a Component to your Report" at bounding box center [246, 193] width 288 height 147
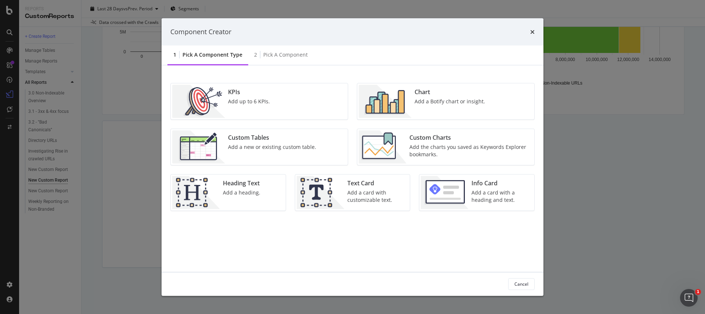
click at [433, 115] on div "Chart Add a Botify chart or insight." at bounding box center [450, 100] width 76 height 33
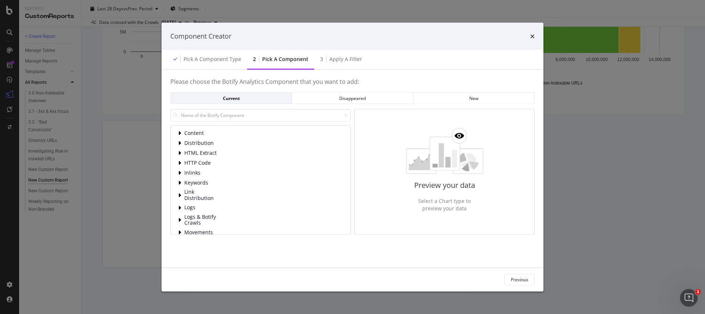
click at [185, 211] on div "Content Distribution HTML Extract HTTP Code Inlinks Keywords Link Distribution …" at bounding box center [260, 197] width 165 height 136
click at [185, 208] on span "Logs" at bounding box center [200, 207] width 33 height 6
click at [194, 169] on div "HTTP Code" at bounding box center [266, 169] width 153 height 7
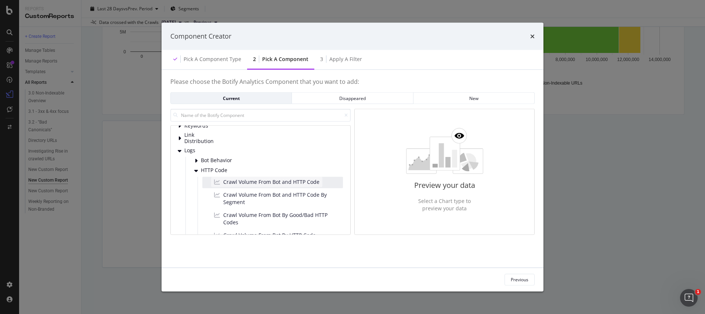
click at [223, 183] on span "Crawl Volume From Bot and HTTP Code" at bounding box center [271, 181] width 96 height 7
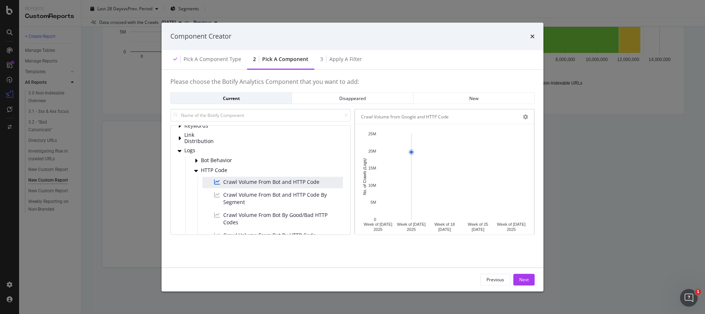
click at [413, 164] on rect "A chart." at bounding box center [445, 177] width 134 height 86
click at [525, 118] on icon "modal" at bounding box center [525, 116] width 5 height 5
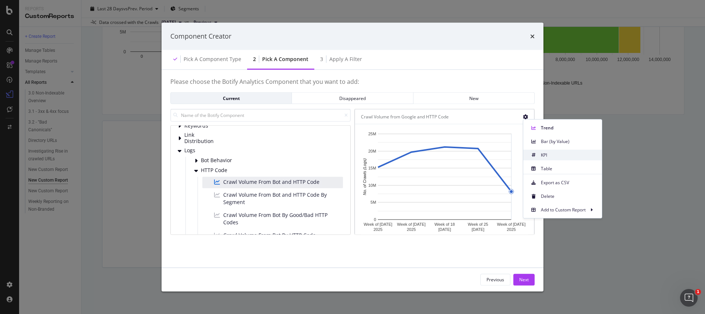
click at [544, 151] on div "KPI" at bounding box center [562, 154] width 79 height 11
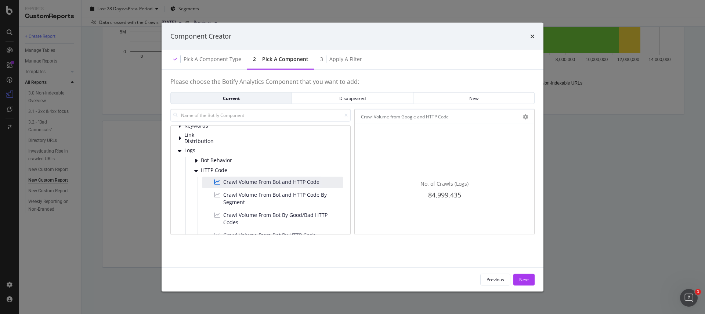
click at [524, 119] on div "modal" at bounding box center [525, 116] width 5 height 7
click at [526, 117] on icon "modal" at bounding box center [525, 116] width 5 height 5
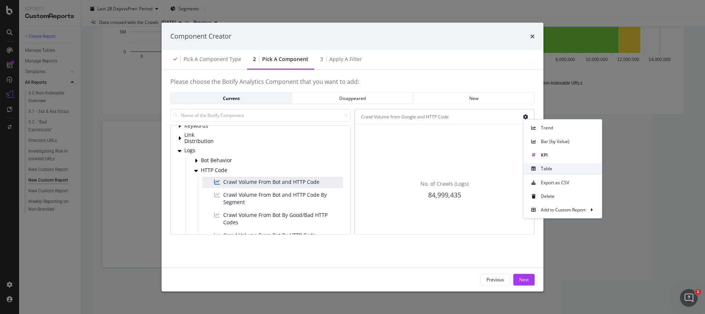
click at [531, 169] on icon at bounding box center [533, 168] width 4 height 4
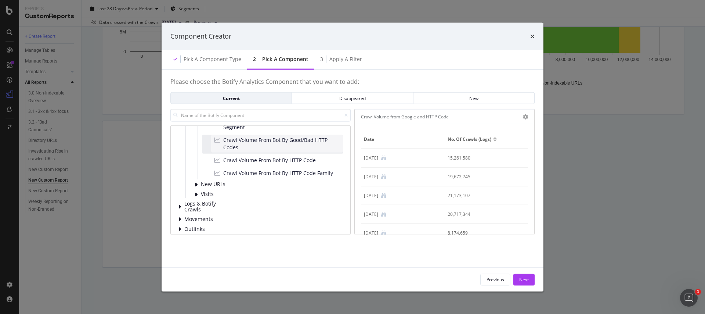
scroll to position [140, 0]
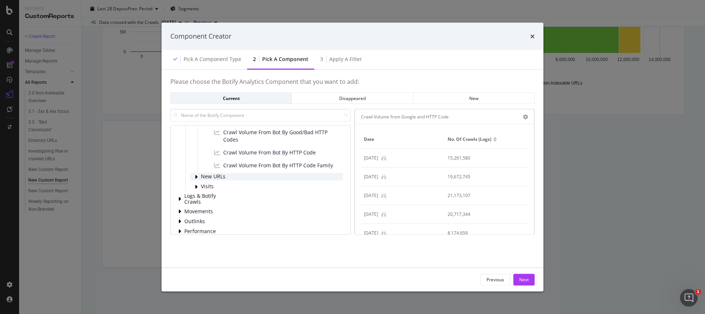
click at [250, 177] on div "New URLs" at bounding box center [266, 176] width 153 height 7
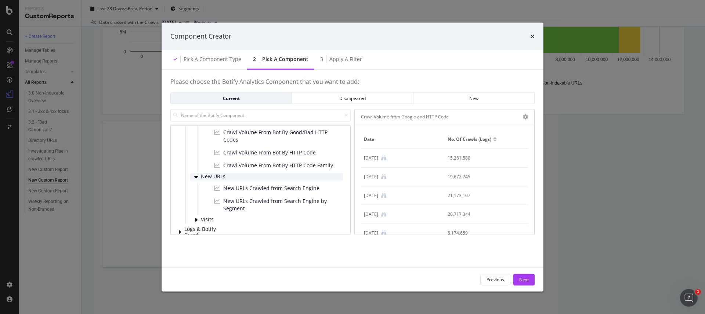
click at [250, 177] on div "New URLs" at bounding box center [266, 176] width 153 height 7
click at [231, 188] on span "Visits" at bounding box center [217, 186] width 33 height 6
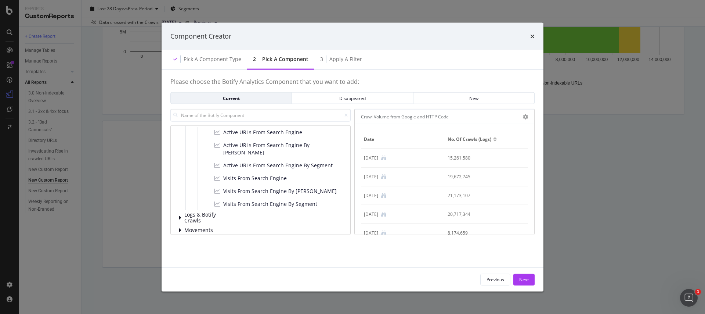
scroll to position [216, 0]
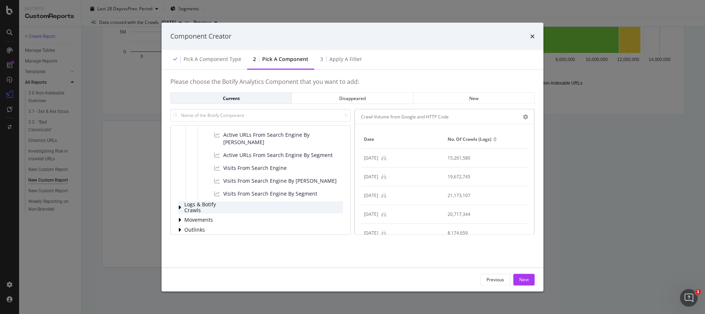
click at [222, 201] on div "Logs & Botify Crawls" at bounding box center [260, 207] width 165 height 12
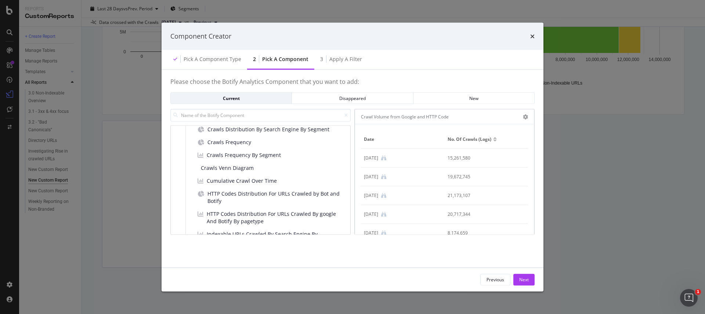
scroll to position [365, 0]
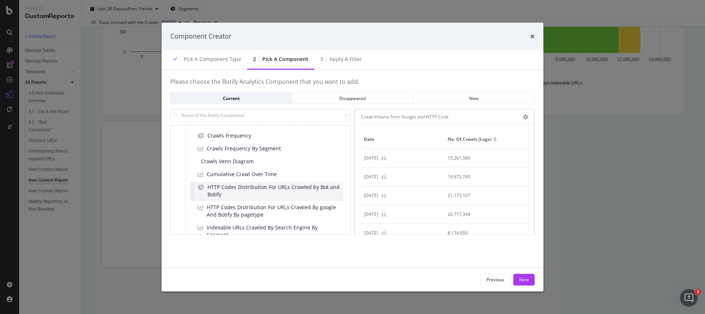
click at [224, 183] on span "HTTP Codes Distribution For URLs Crawled by Bot and Botify" at bounding box center [274, 190] width 133 height 15
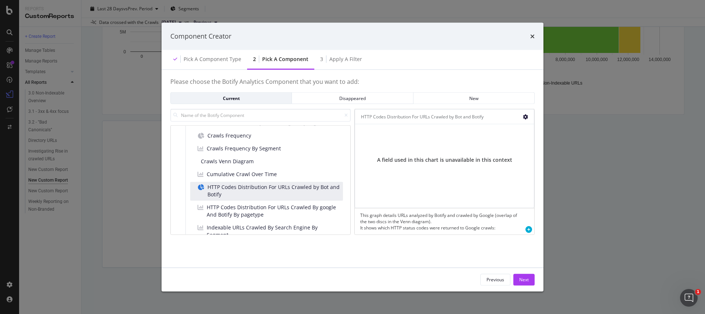
click at [526, 115] on icon "gear" at bounding box center [525, 116] width 5 height 5
click at [486, 131] on span "Pie" at bounding box center [496, 131] width 75 height 10
click at [529, 118] on div "HTTP Codes Distribution For URLs Crawled by Bot and Botify Pie Table Apply Filt…" at bounding box center [444, 116] width 179 height 15
click at [525, 118] on icon "gear" at bounding box center [525, 116] width 5 height 5
click at [498, 140] on span "Table" at bounding box center [496, 145] width 75 height 10
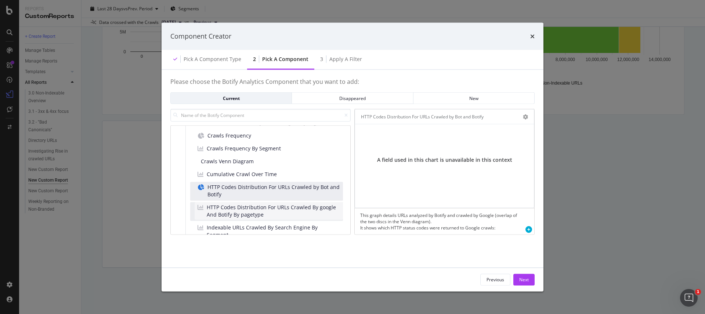
click at [224, 203] on span "HTTP Codes Distribution For URLs Crawled By google And Botify By pagetype" at bounding box center [273, 210] width 133 height 15
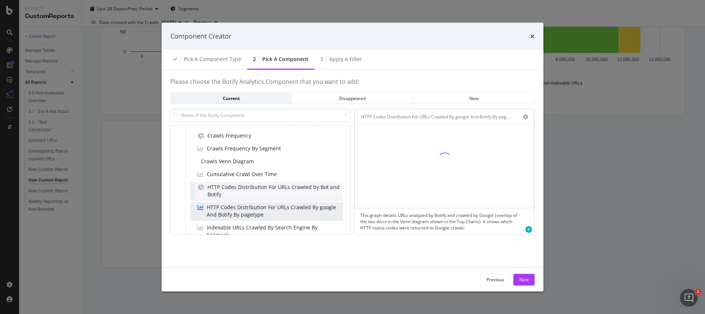
click at [250, 189] on span "HTTP Codes Distribution For URLs Crawled by Bot and Botify" at bounding box center [274, 190] width 133 height 15
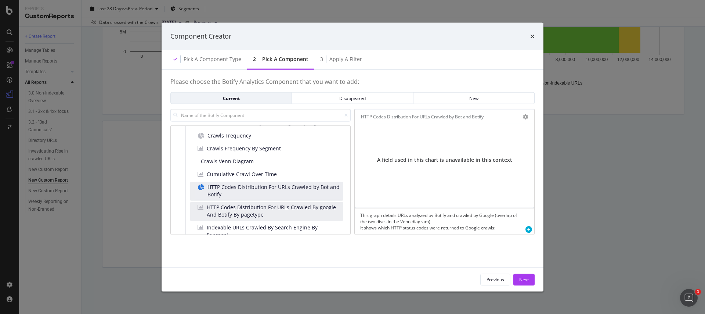
click at [260, 173] on div "Active / Not Active URLs by Segments Active pages from Search Engines Active UR…" at bounding box center [264, 206] width 158 height 280
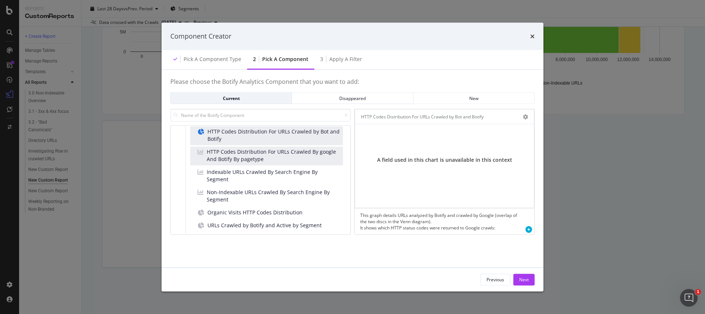
scroll to position [425, 0]
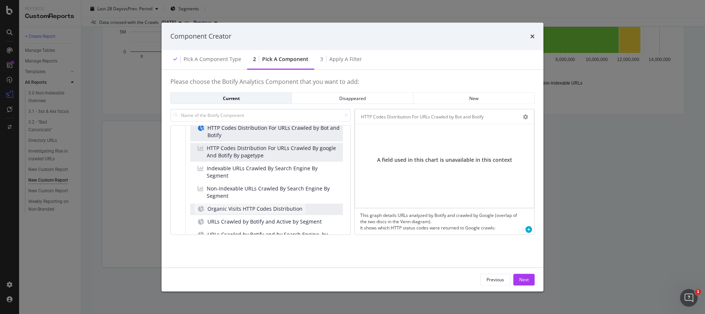
click at [252, 205] on span "Organic Visits HTTP Codes Distribution" at bounding box center [255, 208] width 95 height 7
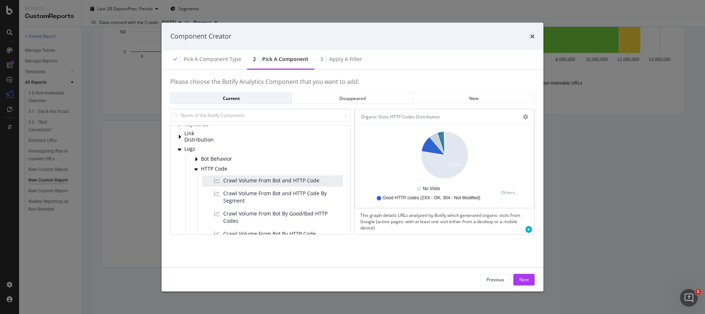
scroll to position [0, 0]
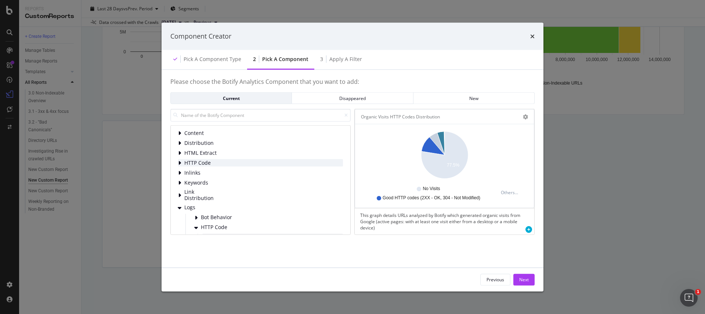
click at [228, 165] on div "HTTP Code" at bounding box center [260, 162] width 165 height 7
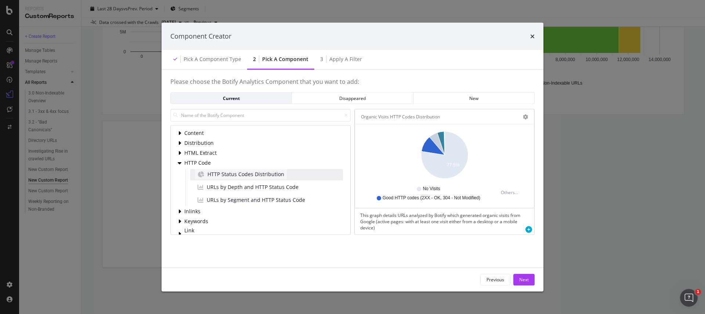
click at [228, 171] on span "HTTP Status Codes Distribution" at bounding box center [246, 173] width 77 height 7
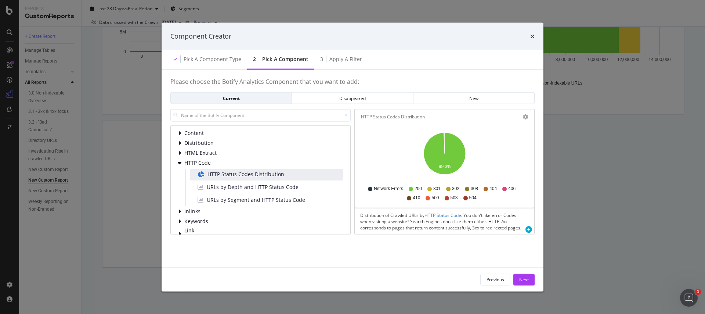
click at [527, 113] on div "HTTP Status Codes Distribution Pie Table Apply Filter Export as CSV Delete Add …" at bounding box center [444, 116] width 179 height 15
click at [526, 114] on icon "gear" at bounding box center [525, 116] width 5 height 5
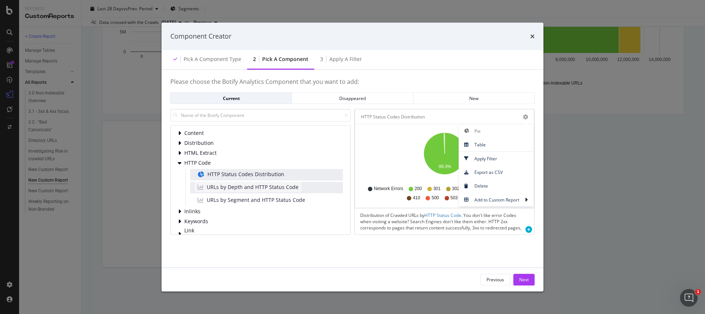
click at [283, 191] on div "URLs by Depth and HTTP Status Code" at bounding box center [248, 187] width 107 height 10
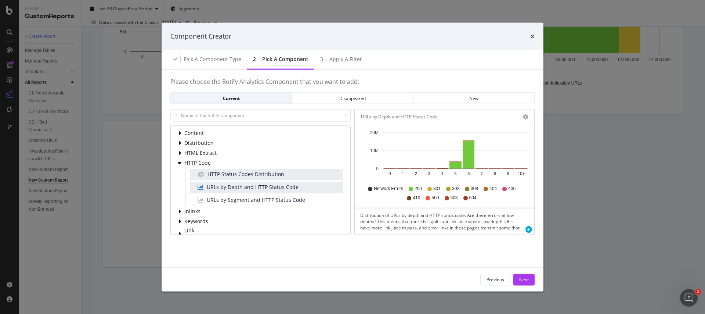
click at [532, 115] on div "URLs by Depth and HTTP Status Code Bar (by Value) Bar (by Percentage) Table App…" at bounding box center [444, 116] width 179 height 15
click at [525, 117] on icon "gear" at bounding box center [525, 116] width 5 height 5
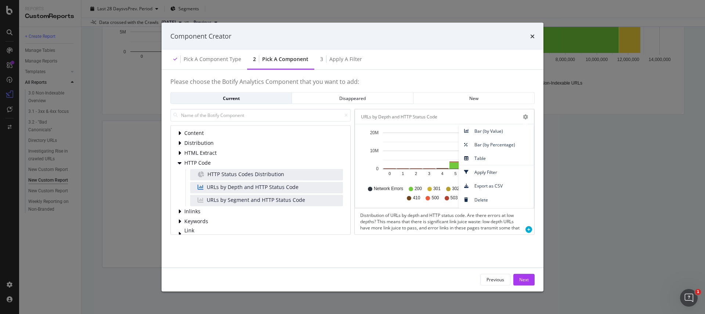
click at [308, 204] on div "URLs by Segment and HTTP Status Code" at bounding box center [266, 200] width 153 height 11
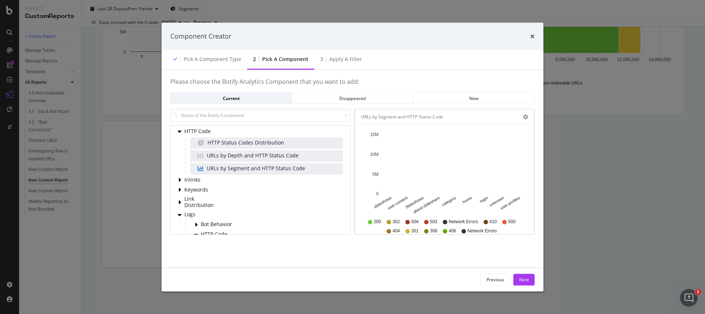
scroll to position [37, 0]
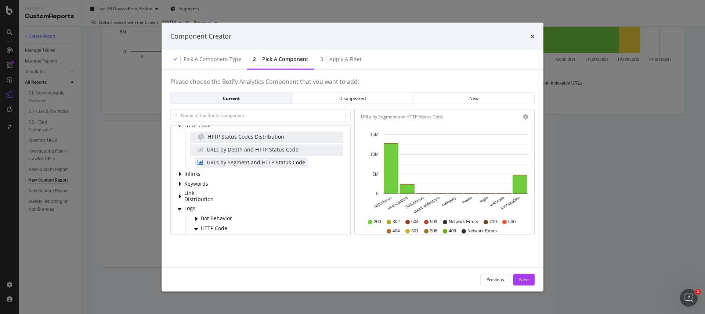
click at [279, 174] on div "Inlinks" at bounding box center [260, 173] width 165 height 7
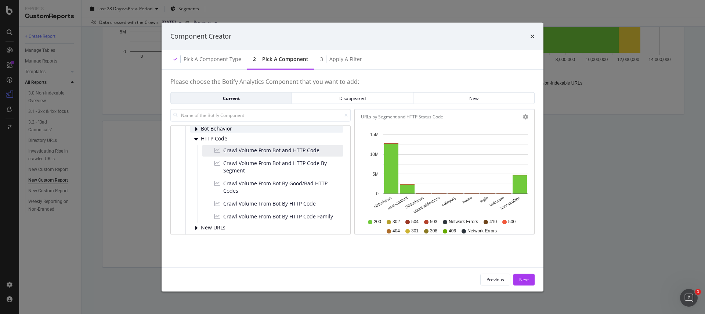
scroll to position [165, 0]
click at [230, 158] on div "Crawl Volume From Bot and HTTP Code Crawl Volume From Bot and HTTP Code By Segm…" at bounding box center [270, 184] width 145 height 77
click at [231, 155] on div "Crawl Volume From Bot and HTTP Code" at bounding box center [266, 151] width 111 height 10
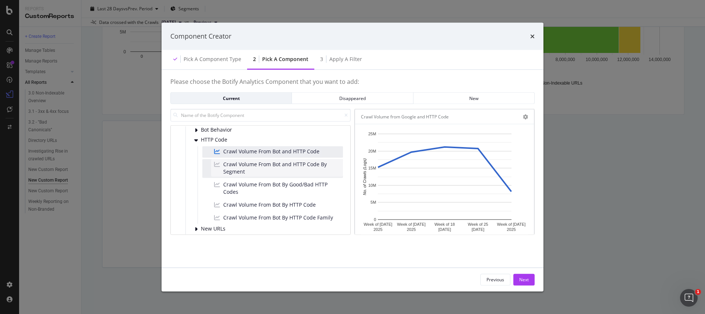
click at [230, 166] on span "Crawl Volume From Bot and HTTP Code By Segment" at bounding box center [281, 167] width 117 height 15
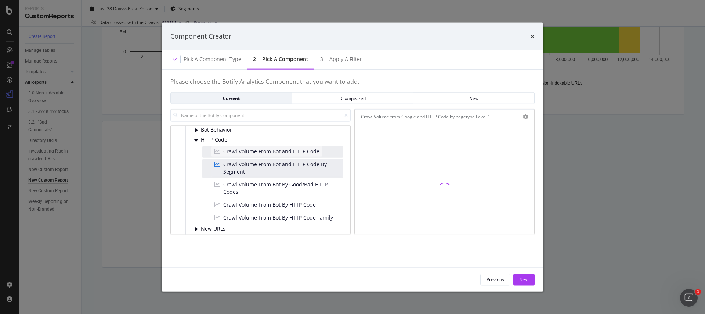
click at [235, 152] on span "Crawl Volume From Bot and HTTP Code" at bounding box center [271, 150] width 96 height 7
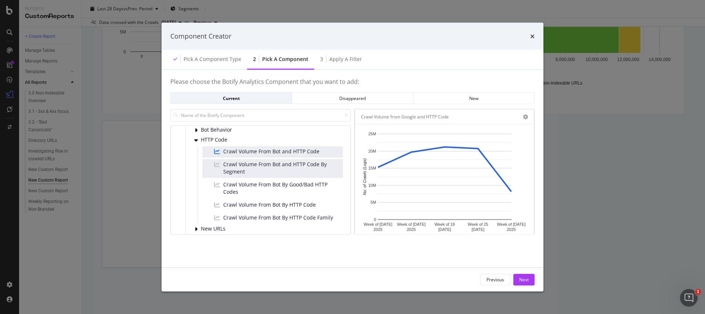
click at [527, 121] on div "Crawl Volume from Google and HTTP Code" at bounding box center [444, 116] width 179 height 15
click at [526, 121] on div "Crawl Volume from Google and HTTP Code" at bounding box center [444, 116] width 179 height 15
click at [526, 116] on icon "modal" at bounding box center [525, 116] width 5 height 5
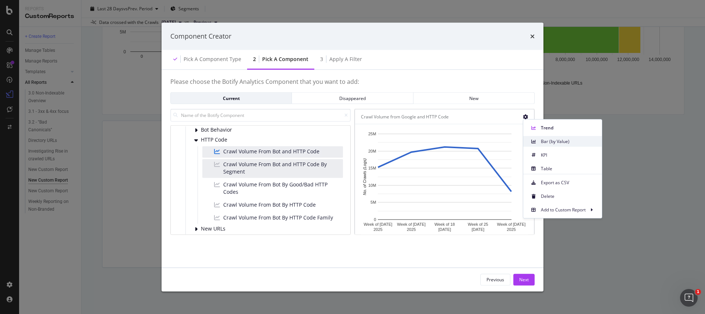
click at [536, 139] on icon at bounding box center [533, 141] width 4 height 4
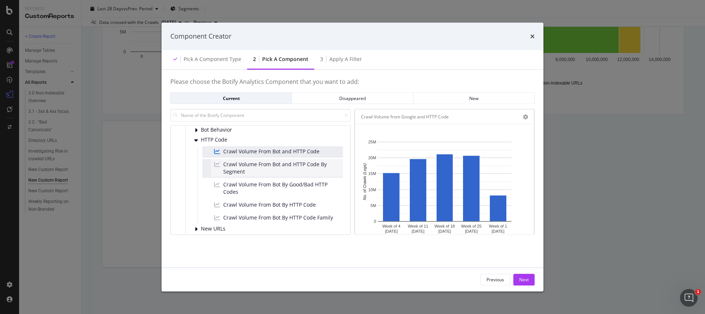
click at [275, 168] on span "Crawl Volume From Bot and HTTP Code By Segment" at bounding box center [281, 167] width 117 height 15
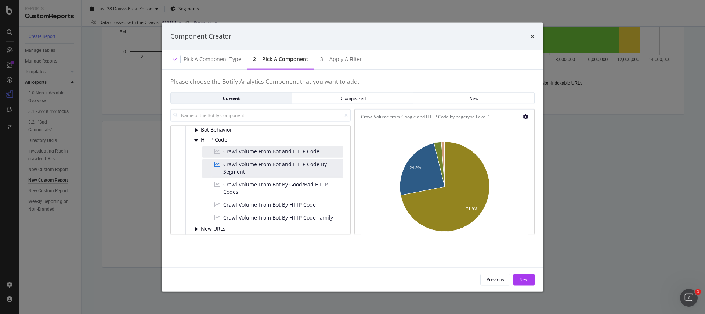
click at [527, 115] on icon "modal" at bounding box center [525, 116] width 5 height 5
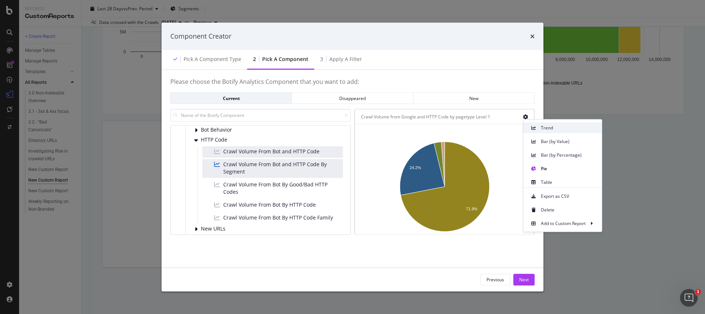
click at [539, 127] on div "Trend" at bounding box center [562, 127] width 79 height 11
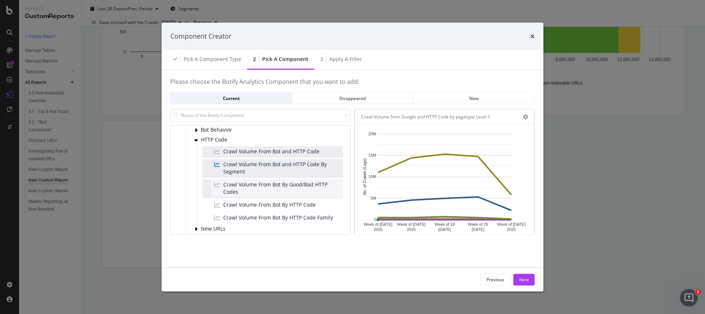
click at [276, 188] on span "Crawl Volume From Bot By Good/Bad HTTP Codes" at bounding box center [281, 187] width 117 height 15
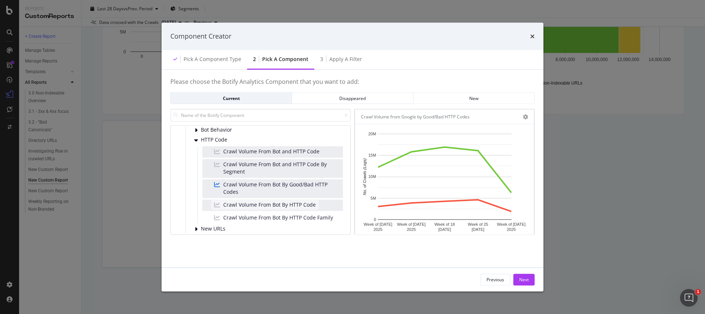
click at [287, 207] on span "Crawl Volume From Bot By HTTP Code" at bounding box center [269, 204] width 93 height 7
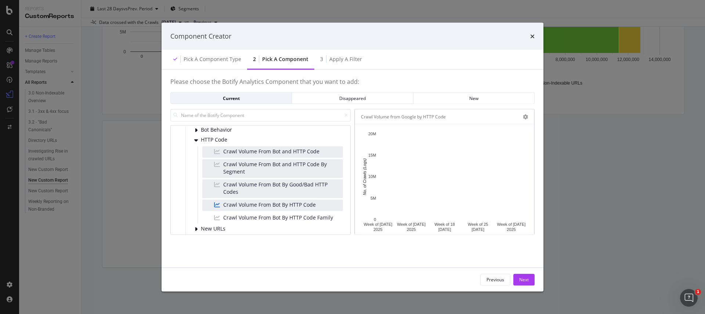
click at [521, 116] on div "modal" at bounding box center [523, 116] width 9 height 7
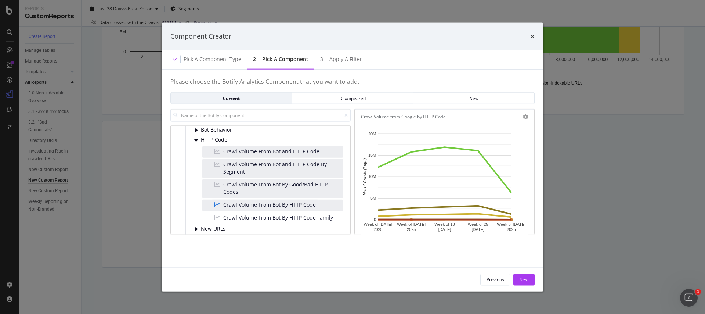
click at [529, 116] on div "Crawl Volume from Google by HTTP Code" at bounding box center [444, 116] width 179 height 15
click at [526, 117] on icon "modal" at bounding box center [525, 116] width 5 height 5
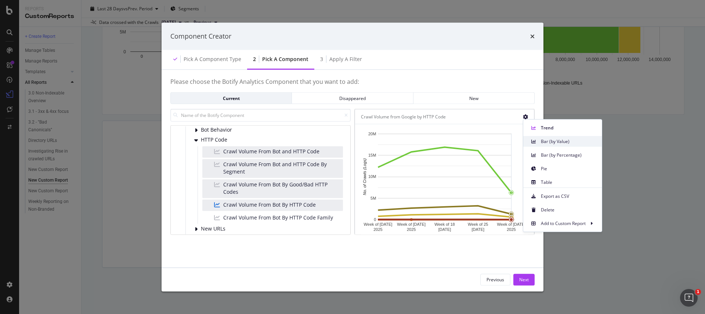
click at [554, 140] on span "Bar (by Value)" at bounding box center [568, 141] width 55 height 7
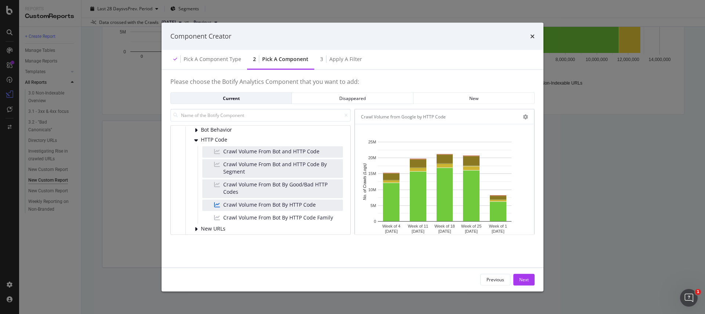
drag, startPoint x: 528, startPoint y: 277, endPoint x: 391, endPoint y: 271, distance: 137.1
click at [391, 271] on div "Previous Next" at bounding box center [353, 279] width 382 height 24
click at [228, 213] on span "Crawl Volume From Bot By HTTP Code Family" at bounding box center [278, 216] width 110 height 7
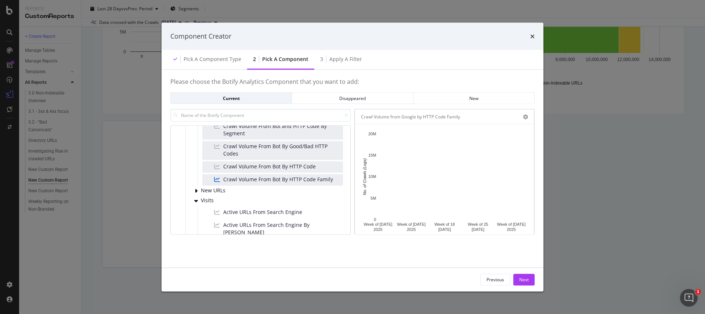
scroll to position [221, 0]
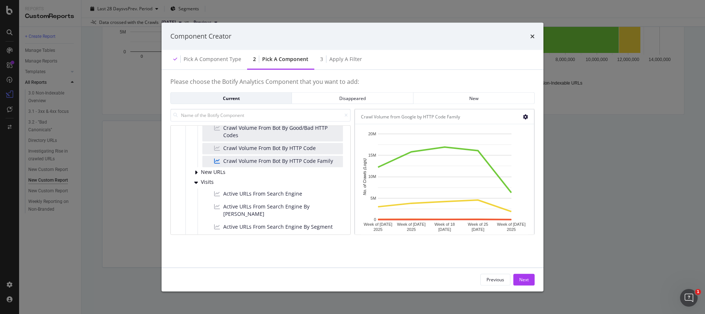
click at [523, 116] on icon "modal" at bounding box center [525, 116] width 5 height 5
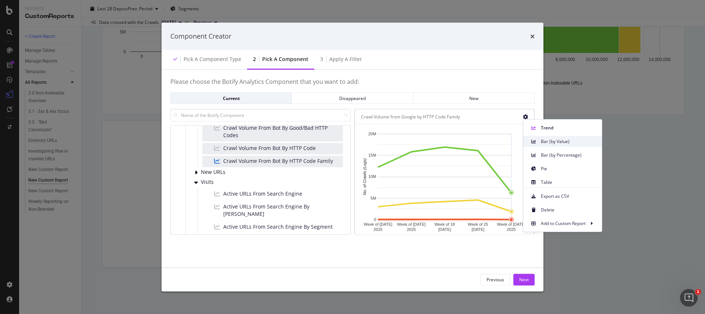
click at [542, 143] on span "Bar (by Value)" at bounding box center [568, 141] width 55 height 7
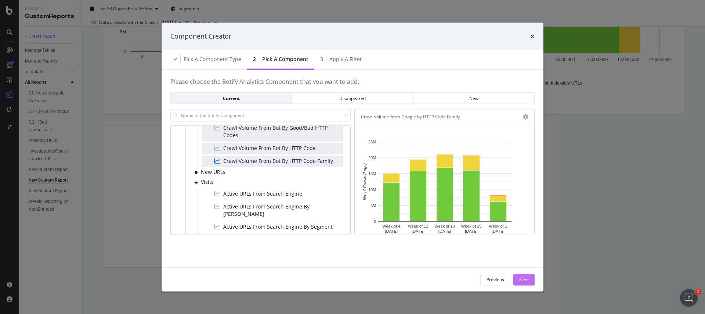
click at [527, 282] on div "Next" at bounding box center [524, 279] width 10 height 6
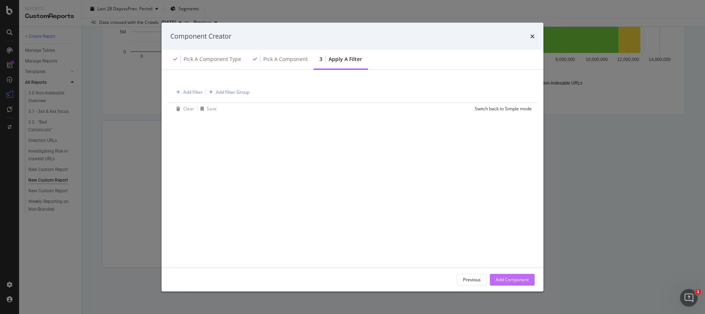
click at [524, 281] on div "Add Component" at bounding box center [512, 279] width 33 height 6
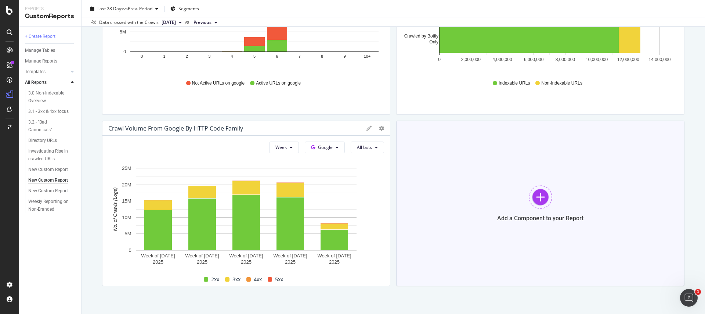
click at [513, 170] on div "Add a Component to your Report" at bounding box center [540, 202] width 288 height 165
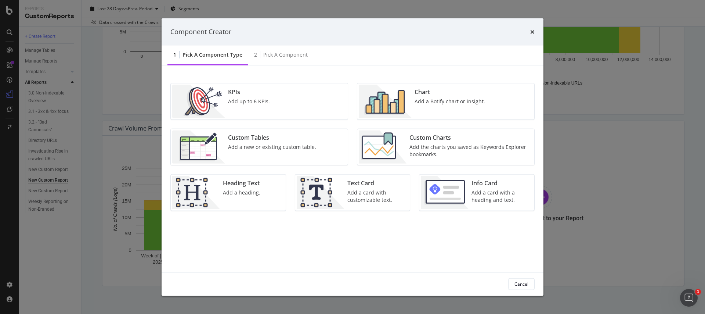
click at [406, 105] on img "modal" at bounding box center [385, 100] width 53 height 33
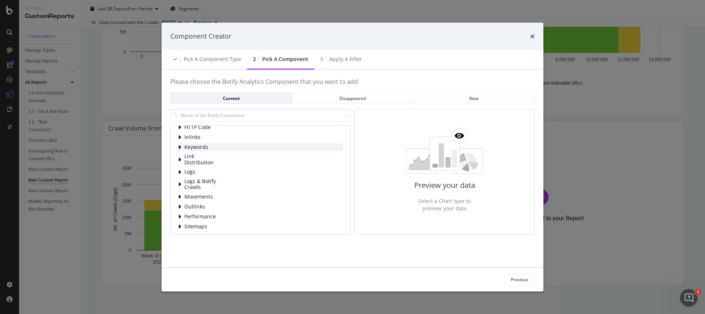
scroll to position [37, 0]
click at [177, 170] on div "Content Distribution HTML Extract HTTP Code Inlinks Keywords Link Distribution …" at bounding box center [260, 179] width 180 height 109
click at [180, 170] on icon "modal" at bounding box center [179, 170] width 3 height 6
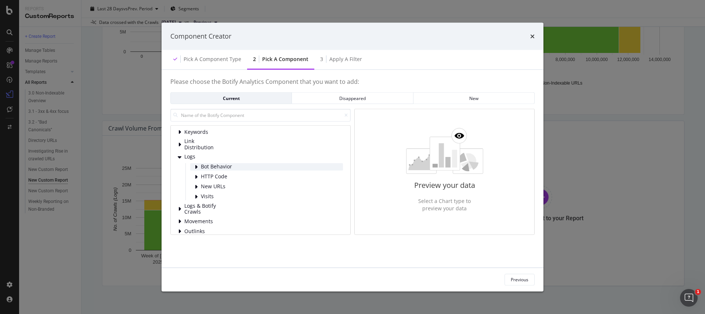
click at [192, 167] on div "Bot Behavior" at bounding box center [266, 166] width 153 height 7
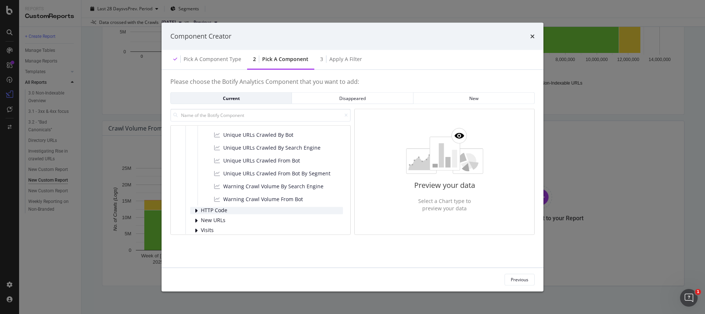
click at [197, 207] on div "modal" at bounding box center [197, 209] width 4 height 7
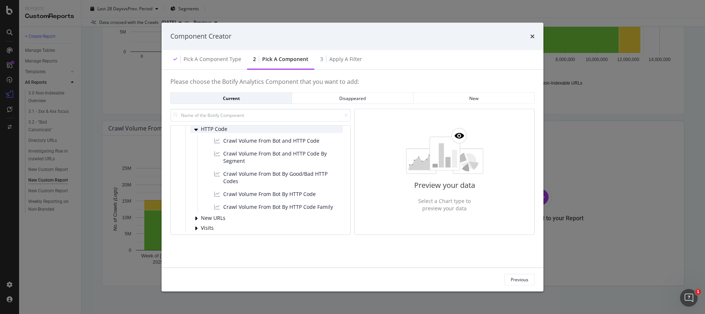
scroll to position [227, 0]
click at [204, 218] on span "New URLs" at bounding box center [217, 218] width 33 height 6
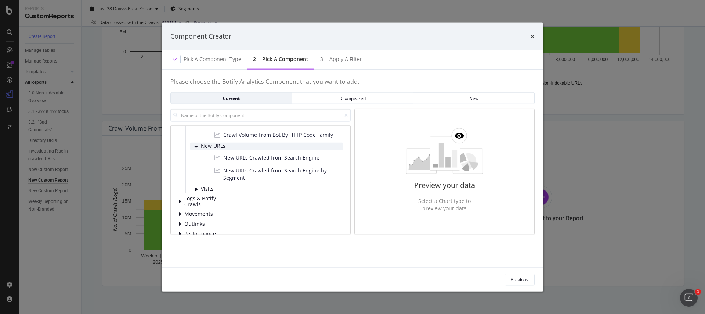
scroll to position [299, 0]
click at [241, 162] on div "New URLs Crawled from Search Engine" at bounding box center [266, 157] width 111 height 10
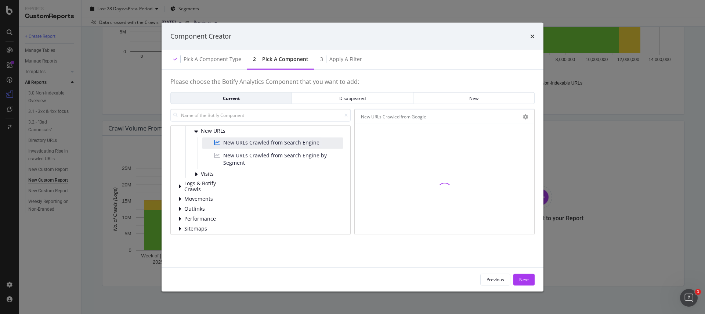
scroll to position [312, 0]
click at [203, 187] on span "Logs & Botify Crawls" at bounding box center [200, 188] width 33 height 12
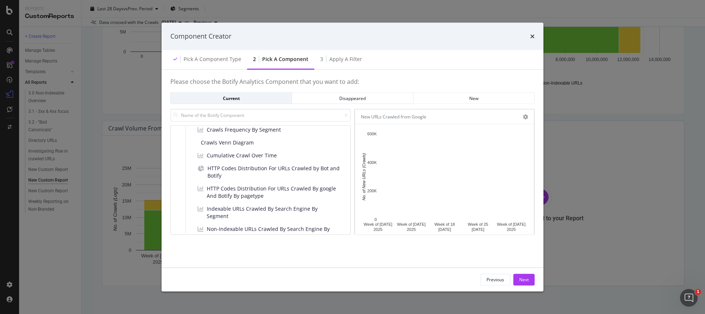
scroll to position [462, 0]
click at [223, 154] on span "Cumulative Crawl Over Time" at bounding box center [242, 154] width 70 height 7
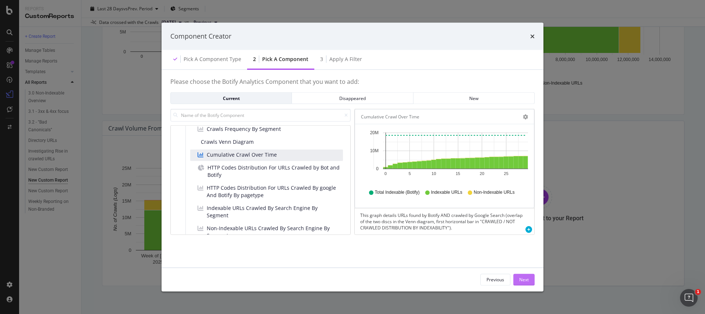
click at [521, 277] on div "Next" at bounding box center [524, 279] width 10 height 6
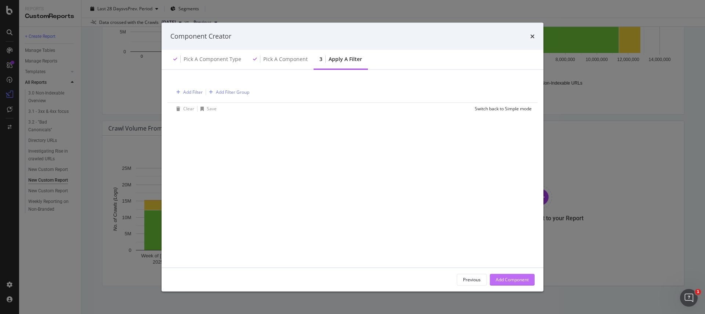
click at [521, 277] on div "Add Component" at bounding box center [512, 279] width 33 height 6
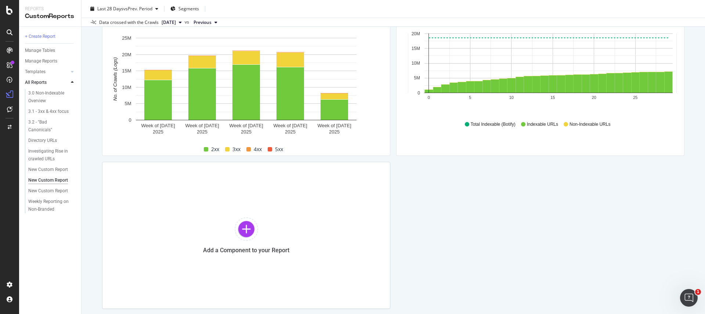
scroll to position [630, 0]
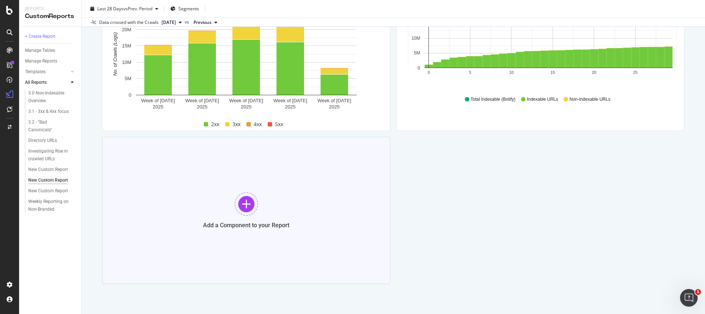
click at [368, 217] on div "Add a Component to your Report" at bounding box center [246, 210] width 288 height 147
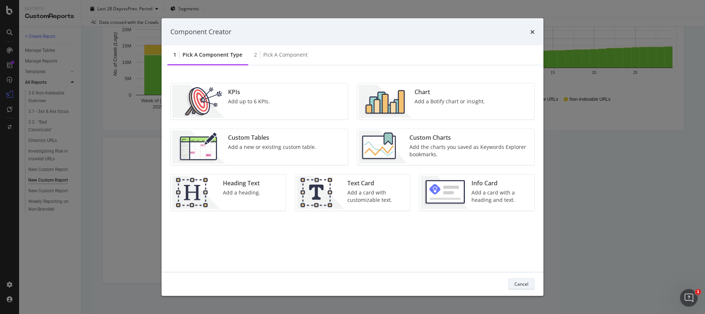
click at [518, 284] on div "Cancel" at bounding box center [522, 284] width 14 height 6
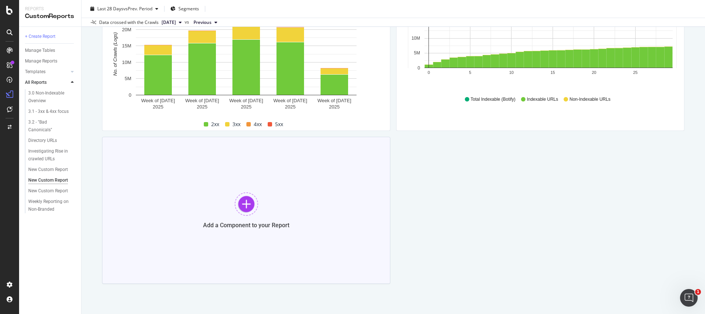
click at [328, 194] on div "Add a Component to your Report" at bounding box center [246, 210] width 288 height 147
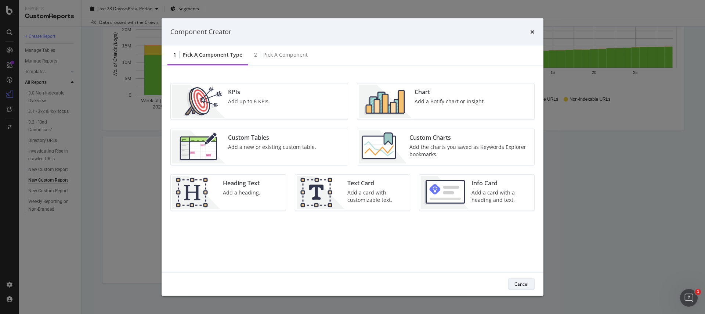
click at [523, 284] on div "Cancel" at bounding box center [522, 284] width 14 height 6
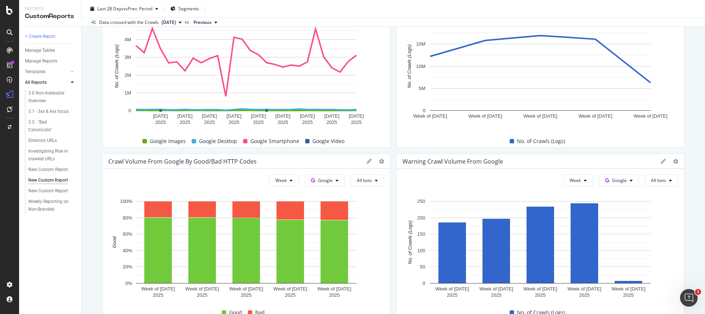
scroll to position [0, 0]
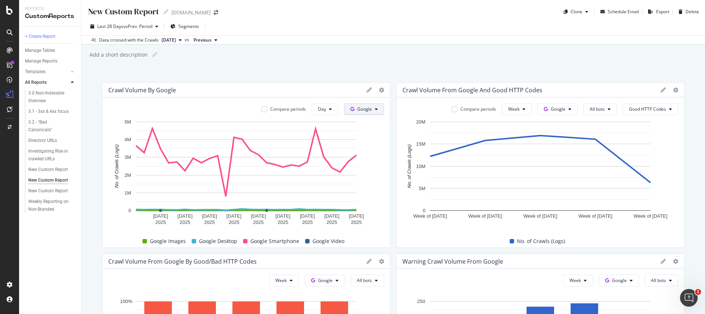
click at [352, 112] on span at bounding box center [353, 109] width 7 height 6
click at [368, 202] on rect "A chart." at bounding box center [246, 173] width 276 height 111
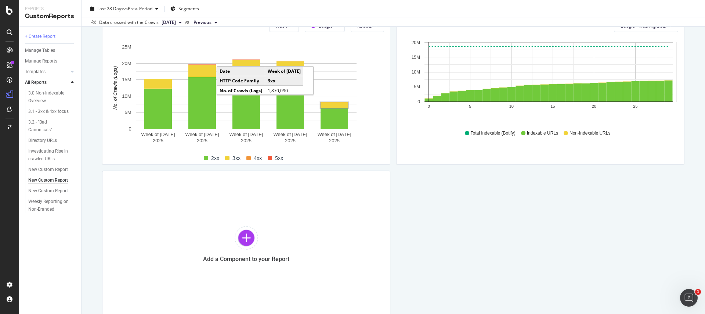
scroll to position [597, 0]
